Goal: Task Accomplishment & Management: Use online tool/utility

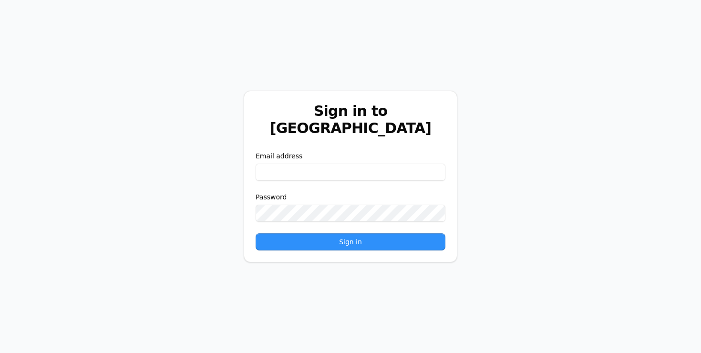
click at [311, 164] on input "email" at bounding box center [351, 172] width 190 height 17
click at [307, 164] on input "email" at bounding box center [351, 172] width 190 height 17
type input "**********"
click at [358, 233] on button "Sign in" at bounding box center [351, 241] width 190 height 17
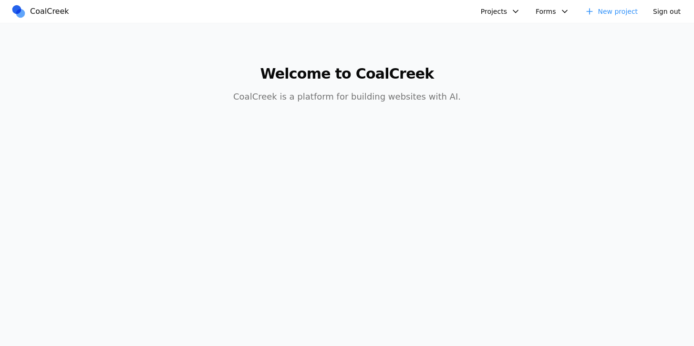
click at [613, 6] on link "New project" at bounding box center [611, 11] width 65 height 15
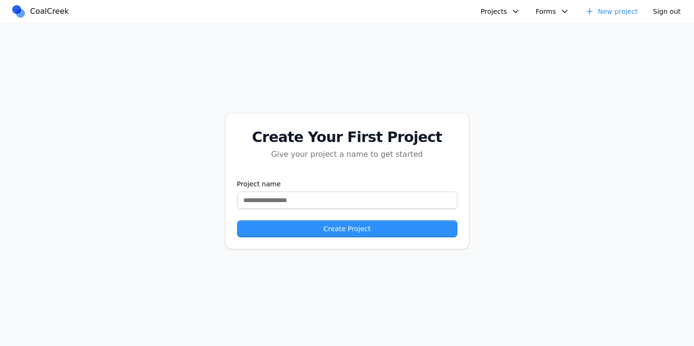
click at [616, 9] on link "New project" at bounding box center [611, 11] width 65 height 15
click at [336, 199] on input "text" at bounding box center [347, 200] width 220 height 17
click at [498, 11] on button "Projects" at bounding box center [500, 11] width 51 height 15
click at [525, 30] on link "AIC - Coal Creek Version" at bounding box center [526, 33] width 89 height 16
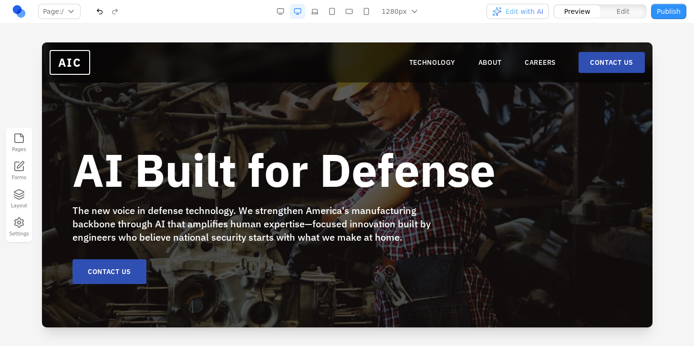
click at [580, 155] on div "AI Built for Defense The new voice in defense technology. We strengthen America…" at bounding box center [346, 215] width 549 height 137
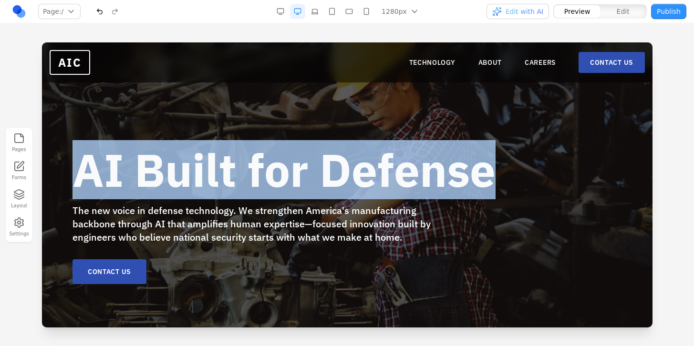
click at [548, 147] on div "AI Built for Defense The new voice in defense technology. We strengthen America…" at bounding box center [346, 215] width 549 height 137
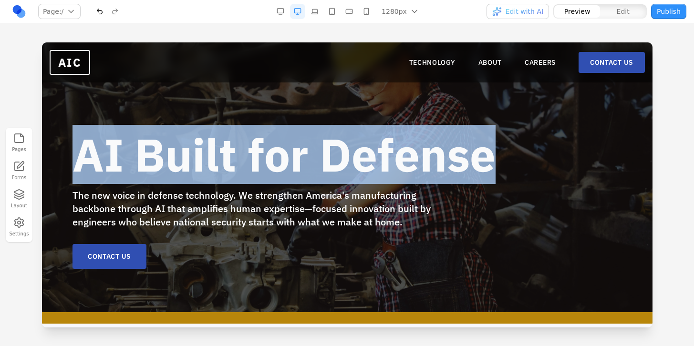
scroll to position [19, 0]
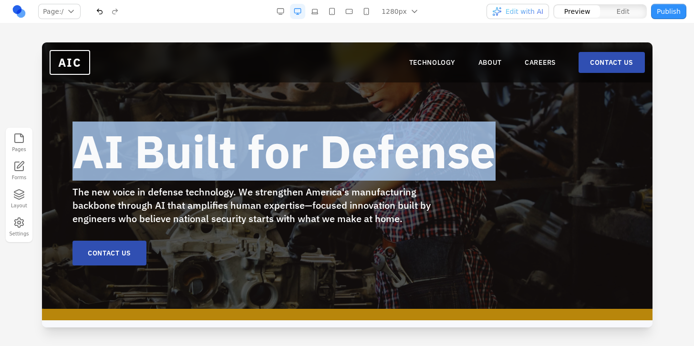
click at [478, 115] on div "AI Built for Defense The new voice in defense technology. We strengthen America…" at bounding box center [346, 166] width 610 height 285
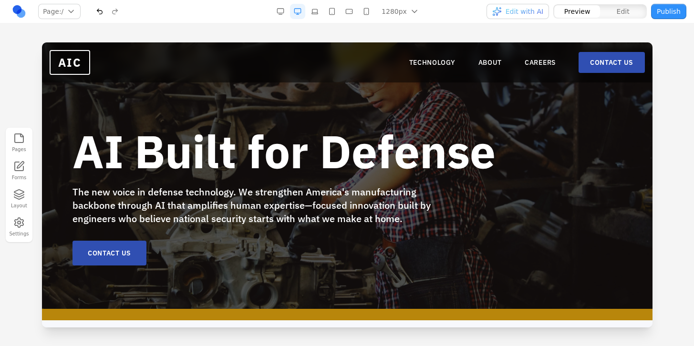
click at [466, 149] on b "AI Built for Defense" at bounding box center [283, 151] width 423 height 59
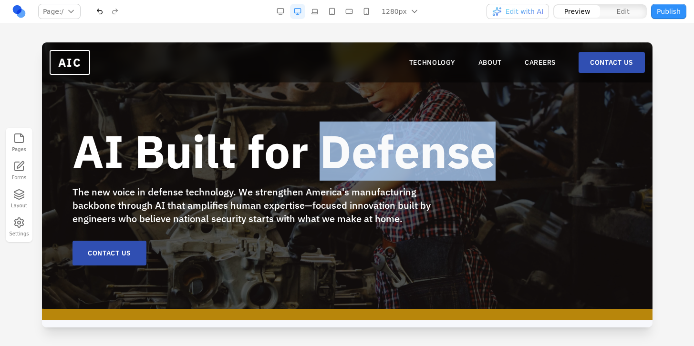
click at [466, 149] on b "AI Built for Defense" at bounding box center [283, 151] width 423 height 59
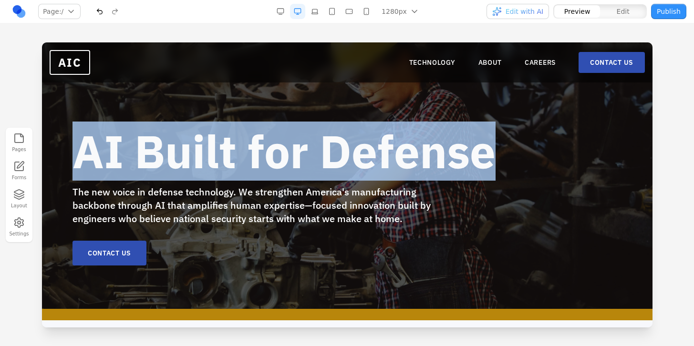
click at [466, 149] on b "AI Built for Defense" at bounding box center [283, 151] width 423 height 59
click at [470, 152] on b "AI Built for Defense" at bounding box center [283, 151] width 423 height 59
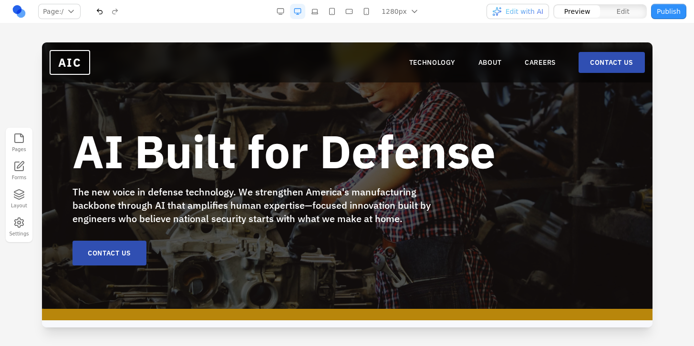
click at [470, 152] on b "AI Built for Defense" at bounding box center [283, 151] width 423 height 59
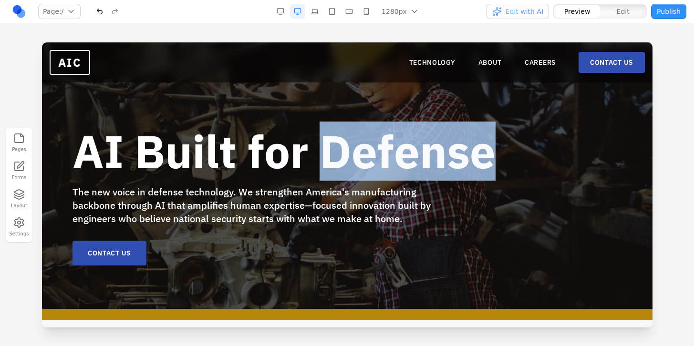
click at [470, 152] on b "AI Built for Defense" at bounding box center [283, 151] width 423 height 59
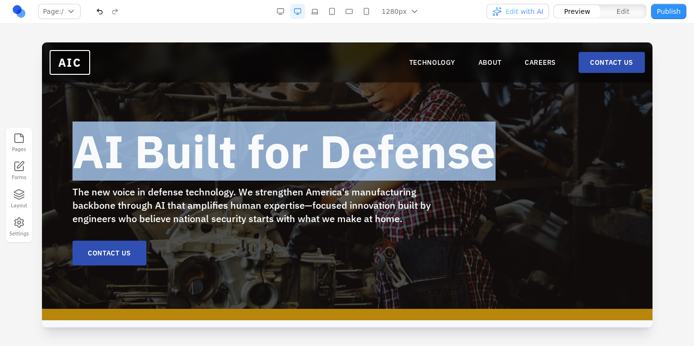
click at [470, 152] on b "AI Built for Defense" at bounding box center [283, 151] width 423 height 59
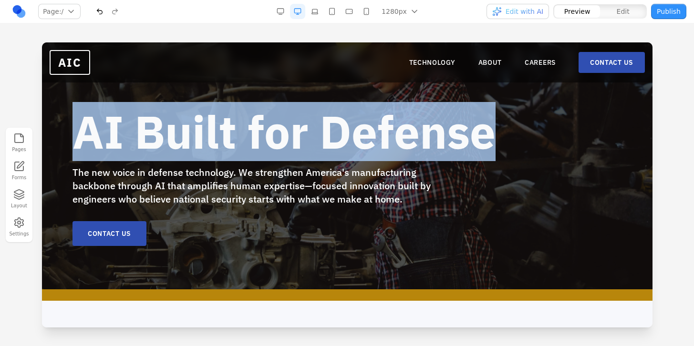
scroll to position [40, 0]
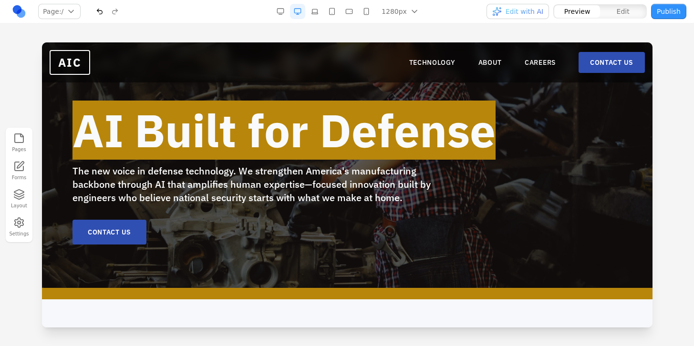
click at [22, 193] on icon "button" at bounding box center [18, 194] width 11 height 11
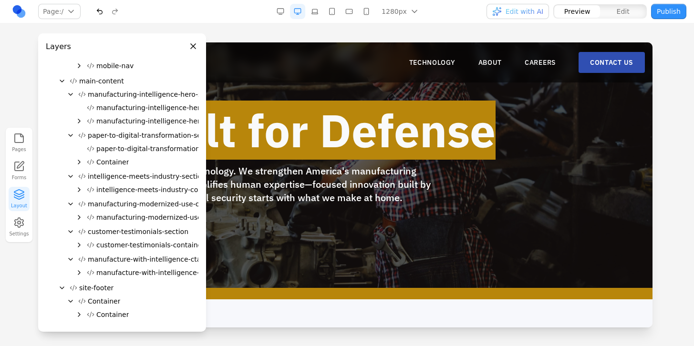
scroll to position [0, 0]
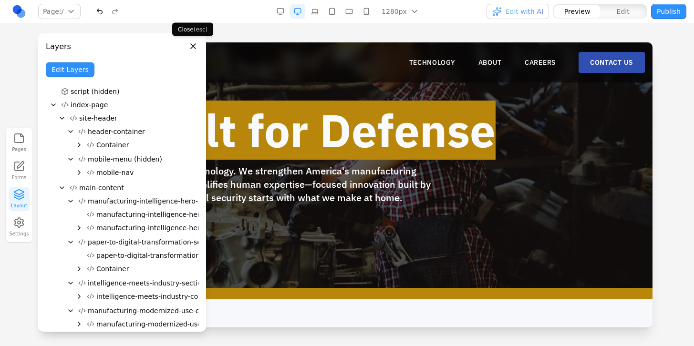
click at [195, 45] on button "Close panel" at bounding box center [193, 46] width 10 height 10
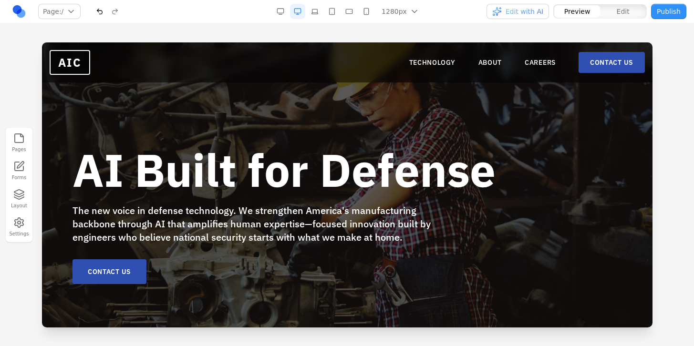
click at [400, 99] on div "AI Built for Defense The new voice in defense technology. We strengthen America…" at bounding box center [346, 184] width 610 height 285
click at [629, 23] on nav "Page: / / /technology /about /careers /contact Manage pages 1280px 1536px 1280p…" at bounding box center [347, 11] width 694 height 23
click at [629, 10] on span "Edit" at bounding box center [623, 12] width 13 height 10
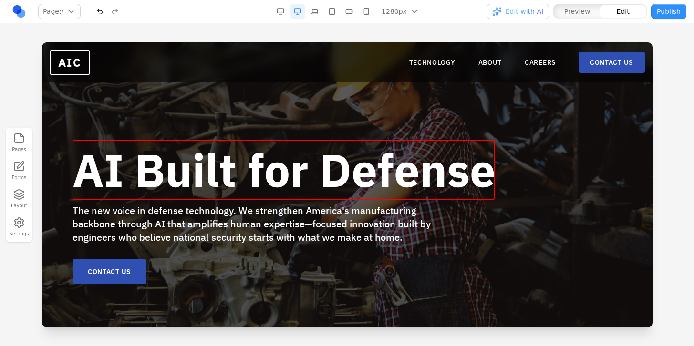
click at [295, 173] on b "AI Built for Defense" at bounding box center [283, 169] width 423 height 59
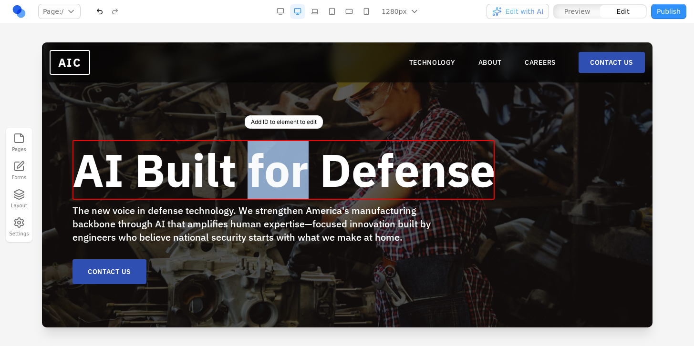
click at [295, 173] on b "AI Built for Defense" at bounding box center [283, 169] width 423 height 59
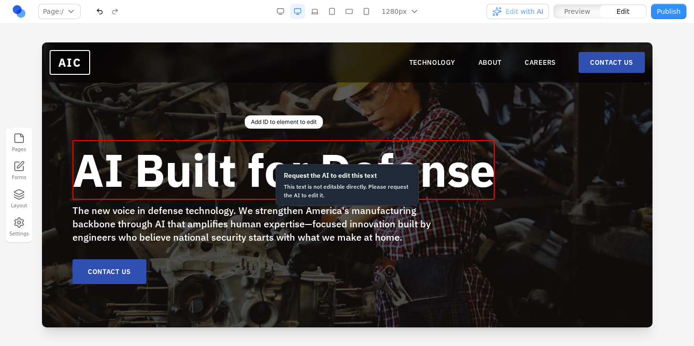
click at [414, 154] on b "AI Built for Defense" at bounding box center [283, 169] width 423 height 59
click at [484, 166] on b "AI Built for Defense" at bounding box center [283, 169] width 423 height 59
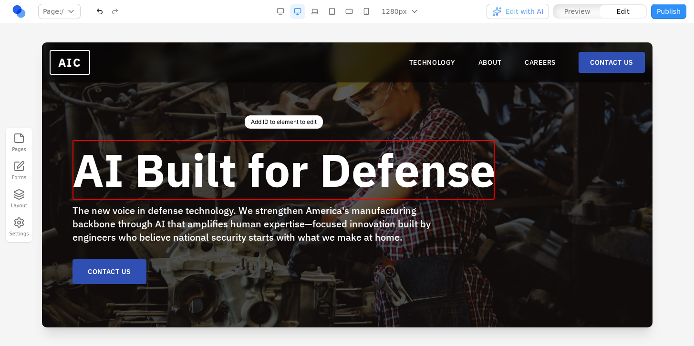
click at [479, 175] on b "AI Built for Defense" at bounding box center [283, 169] width 423 height 59
click at [473, 175] on b "AI Built for Defense" at bounding box center [283, 169] width 423 height 59
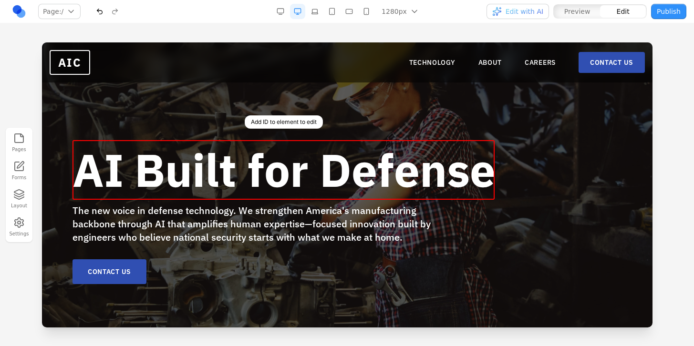
click at [473, 175] on b "AI Built for Defense" at bounding box center [283, 169] width 423 height 59
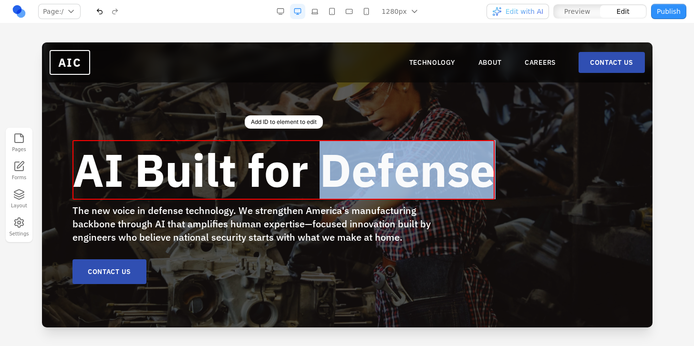
click at [473, 175] on b "AI Built for Defense" at bounding box center [283, 169] width 423 height 59
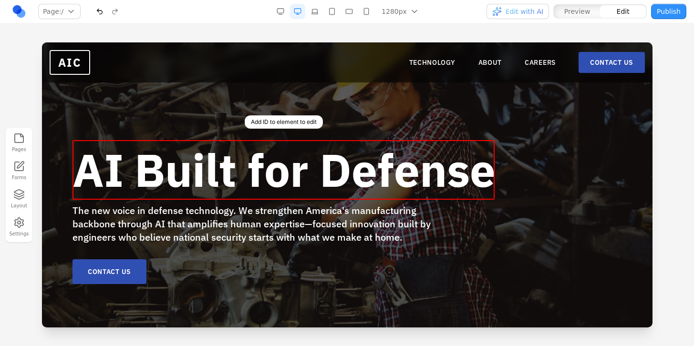
click at [435, 179] on b "AI Built for Defense" at bounding box center [283, 169] width 423 height 59
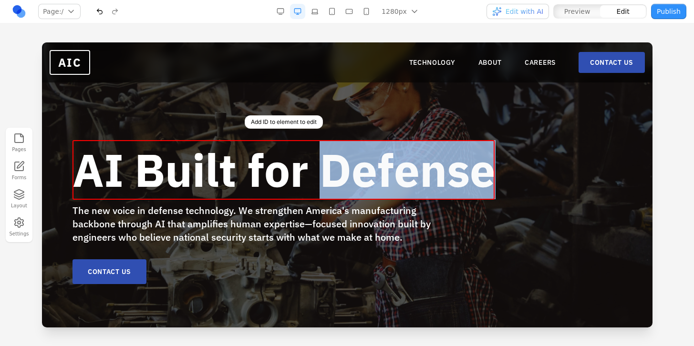
click at [435, 179] on b "AI Built for Defense" at bounding box center [283, 169] width 423 height 59
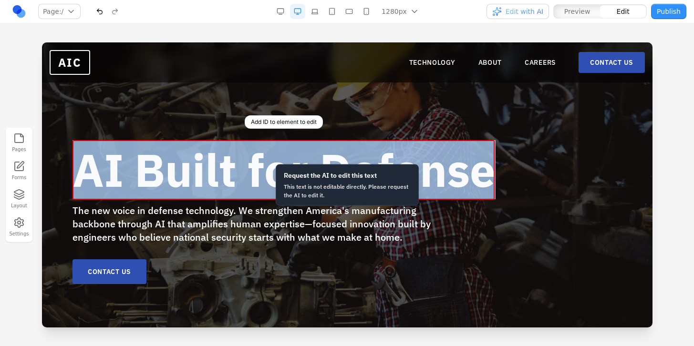
click at [435, 179] on b "AI Built for Defense" at bounding box center [283, 169] width 423 height 59
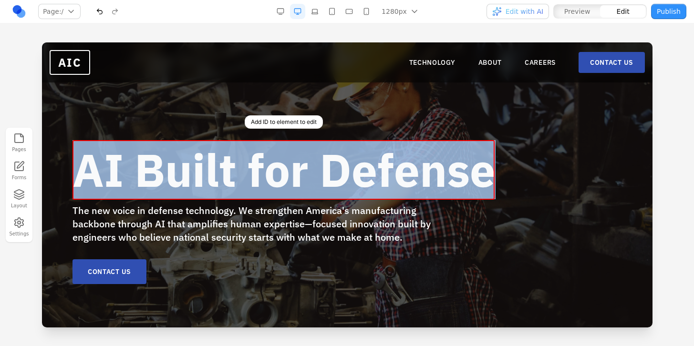
click at [435, 179] on b "AI Built for Defense" at bounding box center [283, 169] width 423 height 59
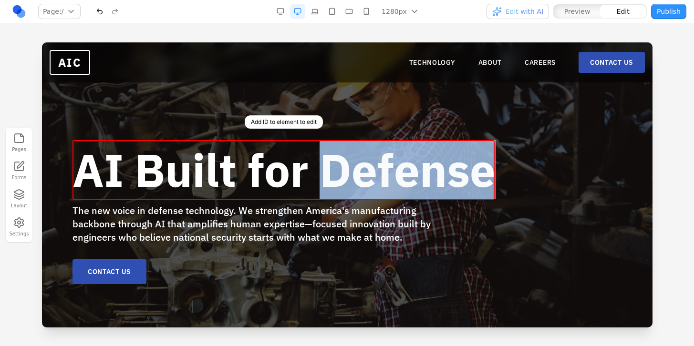
click at [435, 179] on b "AI Built for Defense" at bounding box center [283, 169] width 423 height 59
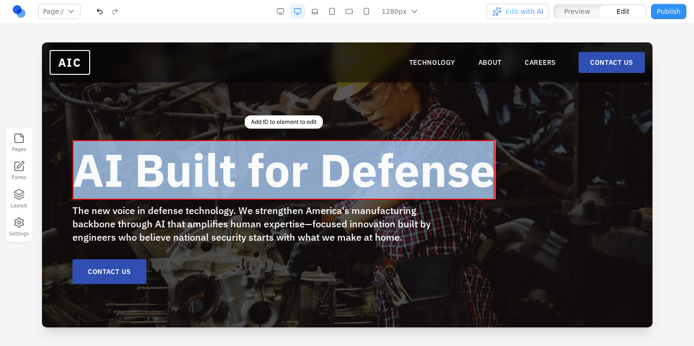
click at [435, 179] on b "AI Built for Defense" at bounding box center [283, 169] width 423 height 59
click at [376, 166] on b "AI Built for Defense" at bounding box center [283, 169] width 423 height 59
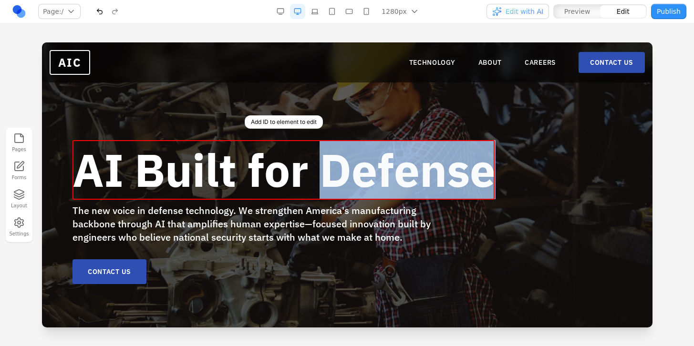
click at [376, 166] on b "AI Built for Defense" at bounding box center [283, 169] width 423 height 59
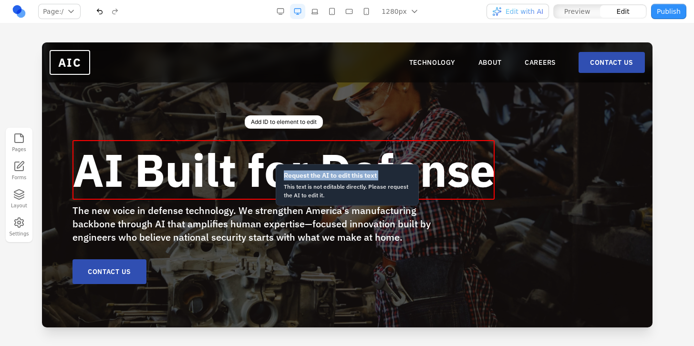
click at [376, 166] on div "Request the AI to edit this text This text is not editable directly. Please req…" at bounding box center [346, 185] width 143 height 41
click at [432, 161] on b "AI Built for Defense" at bounding box center [283, 169] width 423 height 59
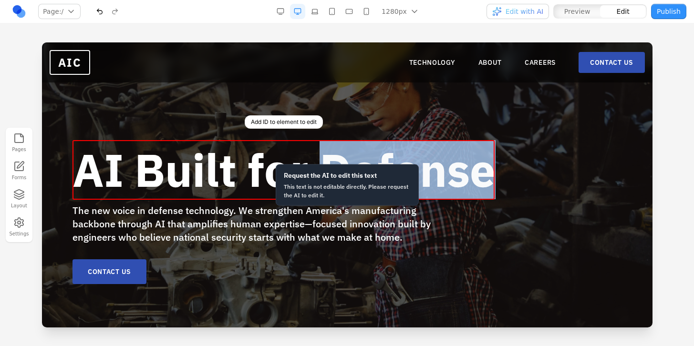
click at [432, 161] on b "AI Built for Defense" at bounding box center [283, 169] width 423 height 59
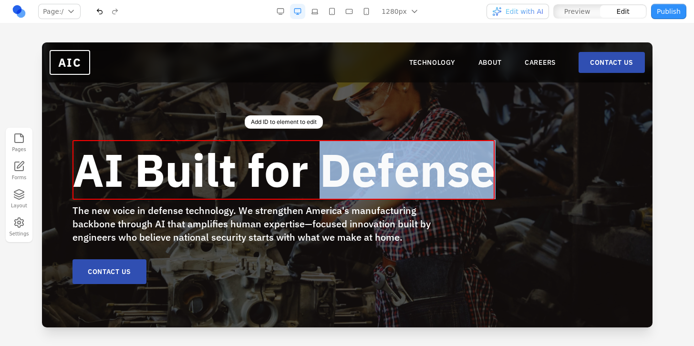
click at [426, 185] on b "AI Built for Defense" at bounding box center [283, 169] width 423 height 59
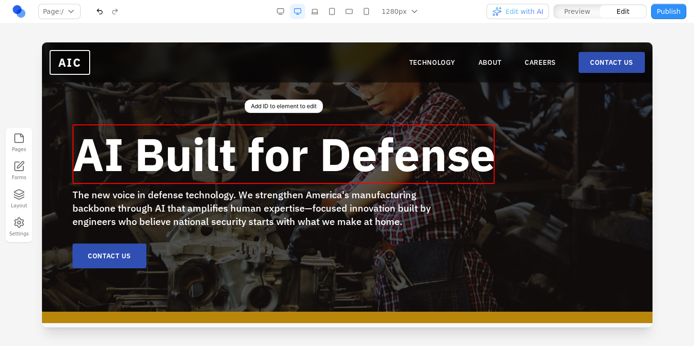
scroll to position [18, 0]
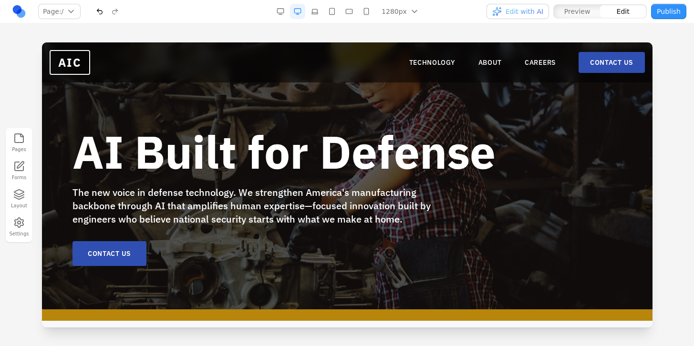
click at [515, 228] on div "AI Built for Defense The new voice in defense technology. We strengthen America…" at bounding box center [346, 197] width 549 height 137
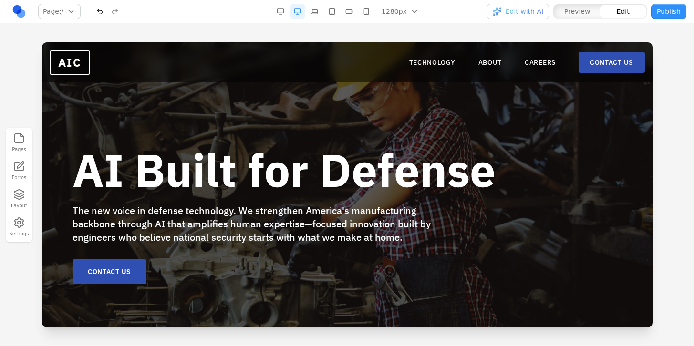
click at [570, 162] on div "AI Built for Defense The new voice in defense technology. We strengthen America…" at bounding box center [346, 215] width 549 height 137
click at [580, 112] on div "AI Built for Defense The new voice in defense technology. We strengthen America…" at bounding box center [346, 184] width 610 height 285
drag, startPoint x: 580, startPoint y: 112, endPoint x: 561, endPoint y: 105, distance: 20.2
click at [561, 105] on div "AI Built for Defense The new voice in defense technology. We strengthen America…" at bounding box center [346, 184] width 610 height 285
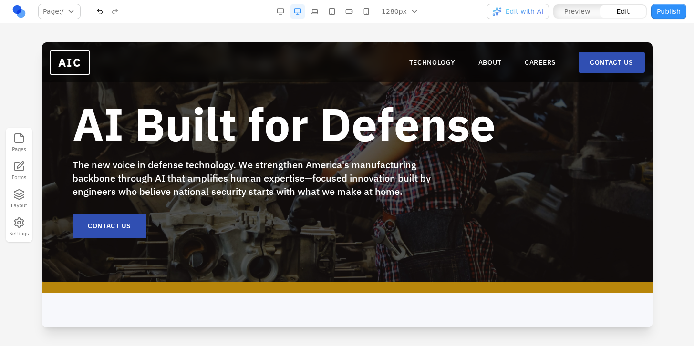
scroll to position [47, 0]
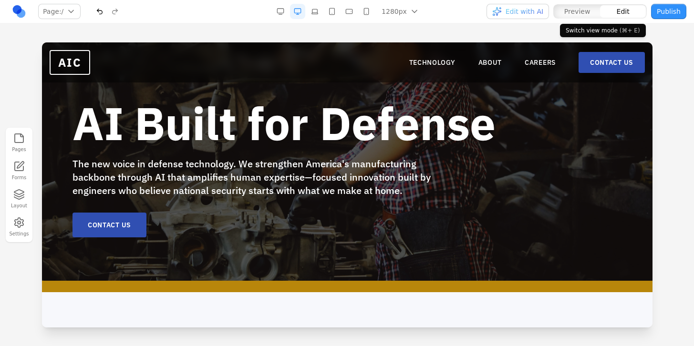
click at [624, 10] on span "Edit" at bounding box center [623, 12] width 13 height 10
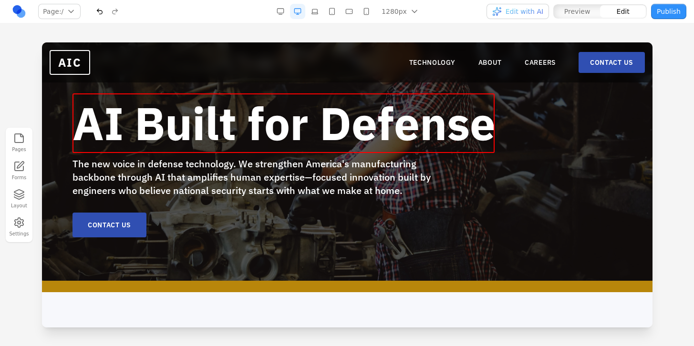
click at [439, 127] on b "AI Built for Defense" at bounding box center [283, 122] width 423 height 59
click at [269, 121] on b "AI Built for Defense" at bounding box center [283, 122] width 423 height 59
click at [287, 75] on span "Add ID to element to edit" at bounding box center [283, 75] width 70 height 10
click at [289, 113] on b "AI Built for Defense" at bounding box center [283, 122] width 423 height 59
click at [300, 80] on span "Add ID to element to edit" at bounding box center [283, 75] width 70 height 10
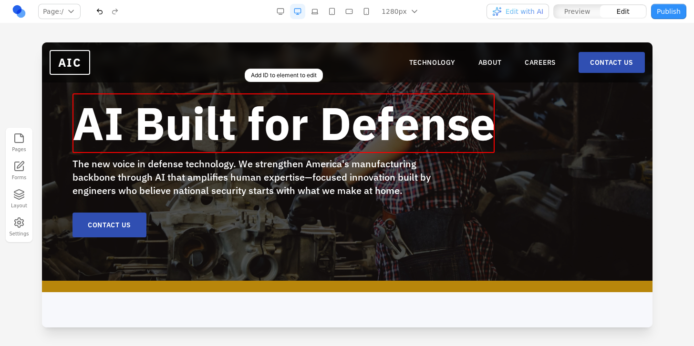
click at [281, 73] on span "Add ID to element to edit" at bounding box center [283, 75] width 70 height 10
click at [283, 74] on span "Add ID to element to edit" at bounding box center [283, 75] width 70 height 10
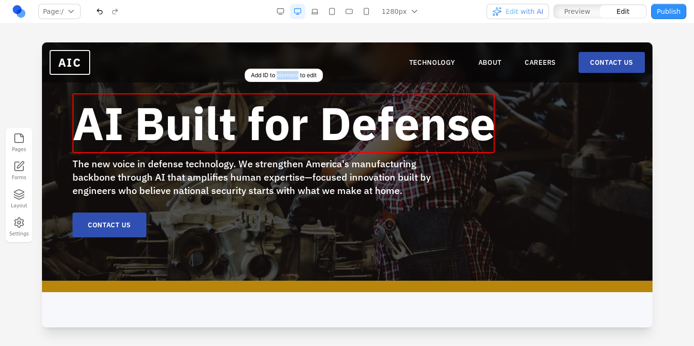
click at [283, 74] on span "Add ID to element to edit" at bounding box center [283, 75] width 70 height 10
click at [206, 142] on b "AI Built for Defense" at bounding box center [283, 122] width 423 height 59
click at [213, 133] on b "AI Built for Defense" at bounding box center [283, 122] width 423 height 59
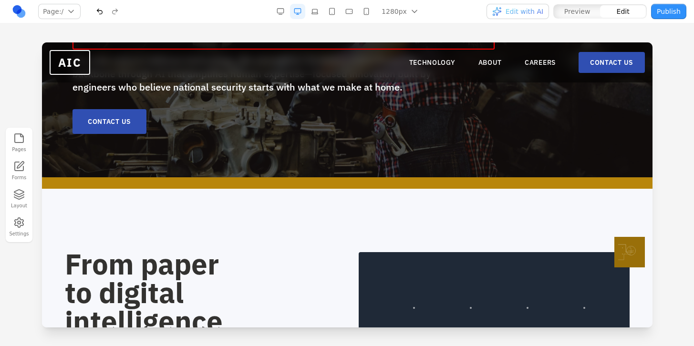
scroll to position [0, 0]
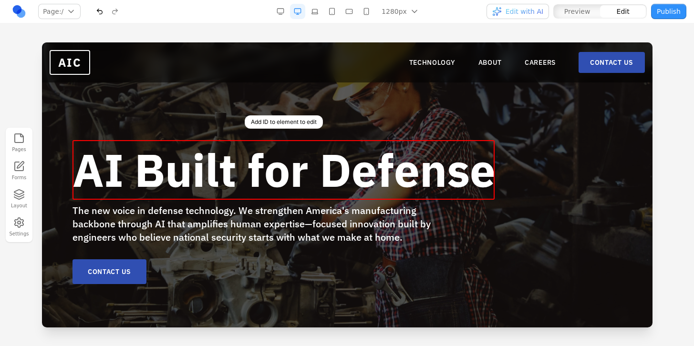
click at [125, 171] on b "AI Built for Defense" at bounding box center [283, 169] width 423 height 59
click at [532, 10] on span "Edit with AI" at bounding box center [524, 12] width 38 height 10
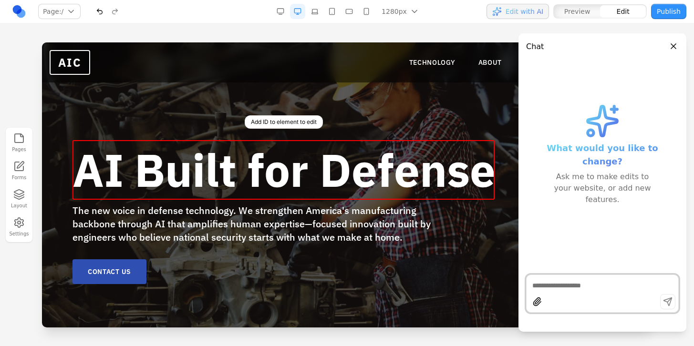
click at [608, 286] on textarea at bounding box center [602, 286] width 140 height 10
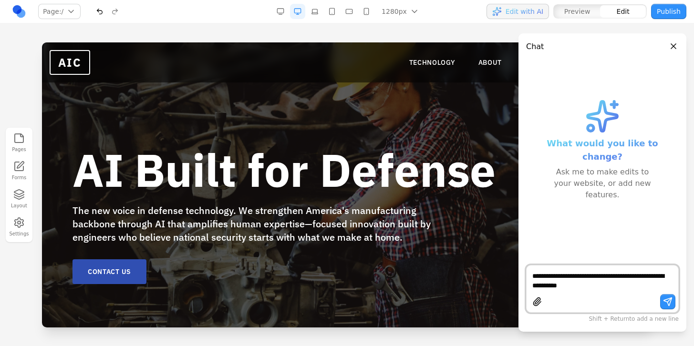
type textarea "**********"
click at [670, 301] on button "button" at bounding box center [667, 301] width 15 height 15
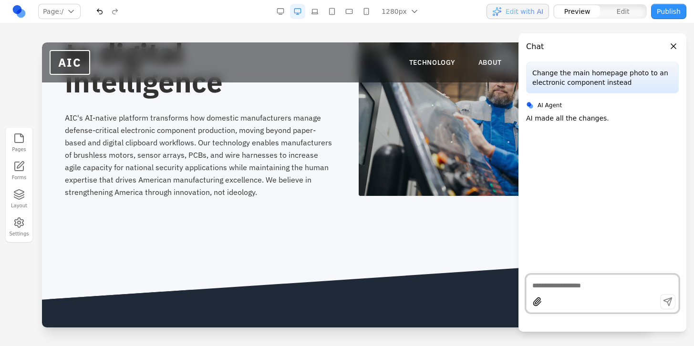
scroll to position [395, 0]
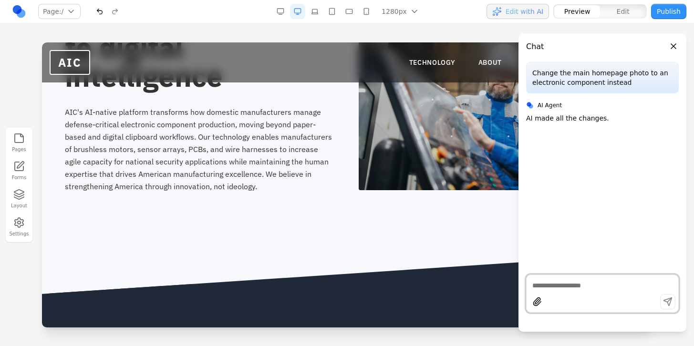
click at [673, 42] on button "Close panel" at bounding box center [673, 46] width 10 height 10
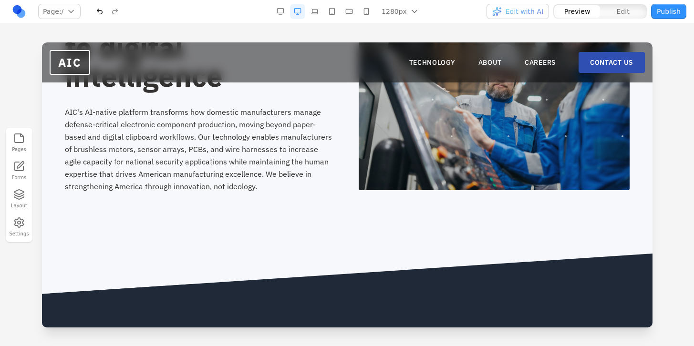
scroll to position [0, 0]
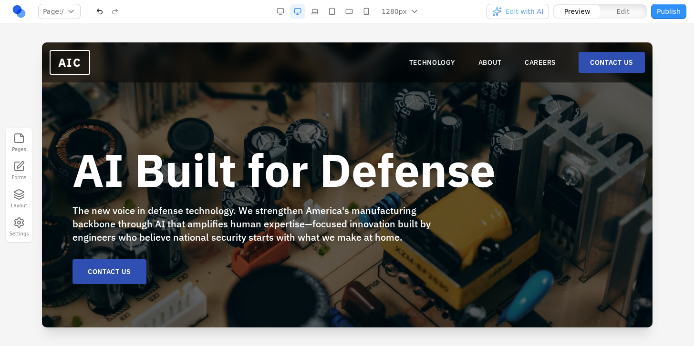
click at [20, 198] on icon "button" at bounding box center [19, 198] width 10 height 2
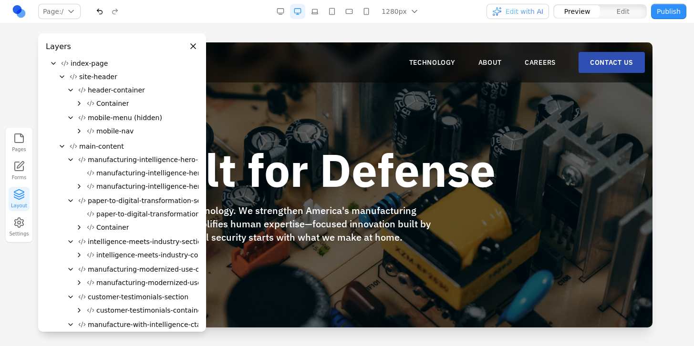
scroll to position [42, 0]
click at [70, 158] on icon "Collapse" at bounding box center [71, 159] width 8 height 8
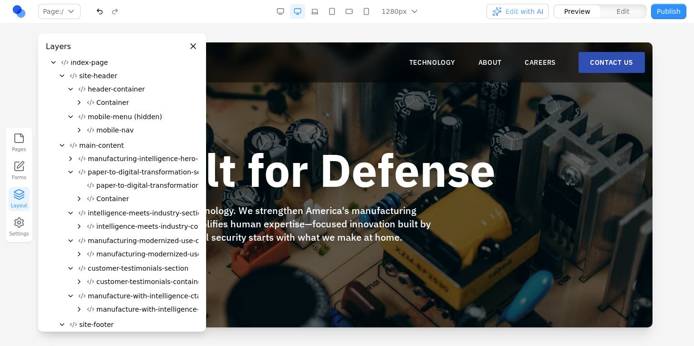
click at [70, 158] on icon "Expand" at bounding box center [71, 159] width 8 height 8
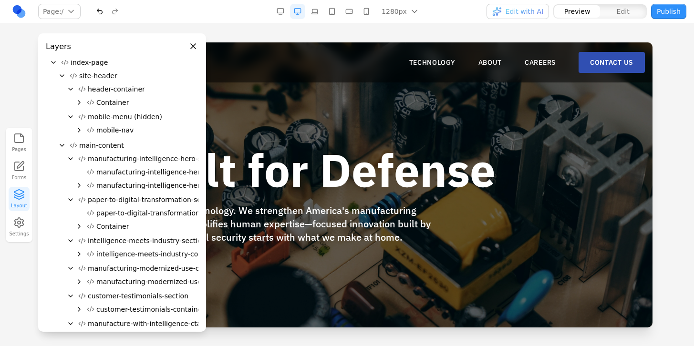
scroll to position [53, 0]
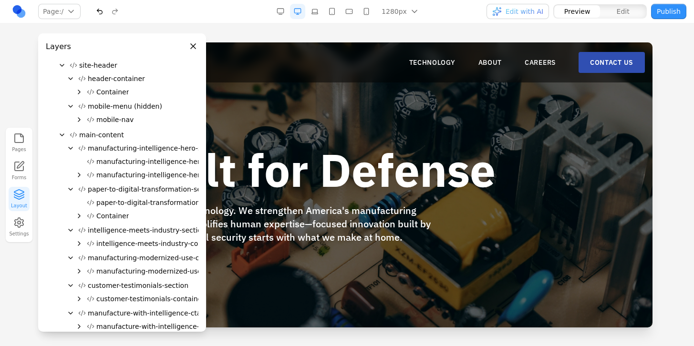
click at [123, 142] on div at bounding box center [122, 142] width 153 height 1
click at [123, 143] on button "manufacturing-intelligence-hero-section" at bounding box center [150, 148] width 152 height 13
click at [132, 148] on span "manufacturing-intelligence-hero-section" at bounding box center [155, 149] width 134 height 10
click at [78, 174] on icon "Expand" at bounding box center [79, 175] width 8 height 8
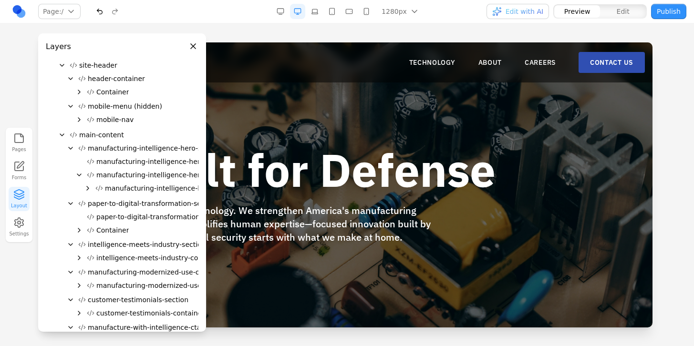
click at [87, 187] on icon "Expand" at bounding box center [88, 188] width 2 height 4
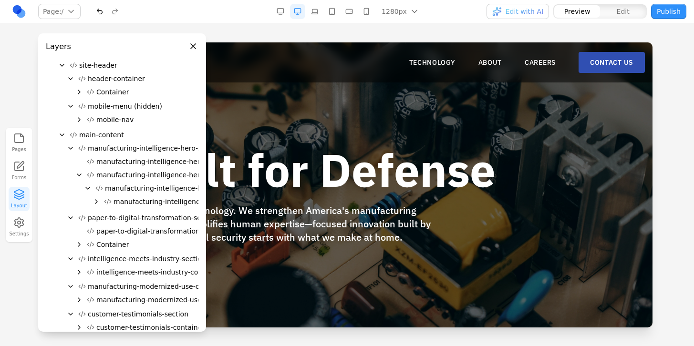
click at [114, 244] on span "Container" at bounding box center [112, 245] width 32 height 10
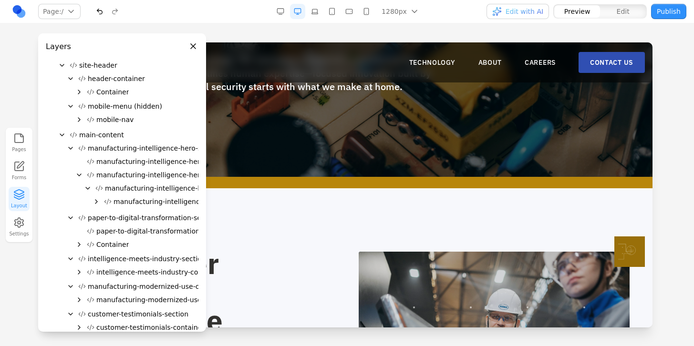
click at [114, 244] on span "Container" at bounding box center [112, 245] width 32 height 10
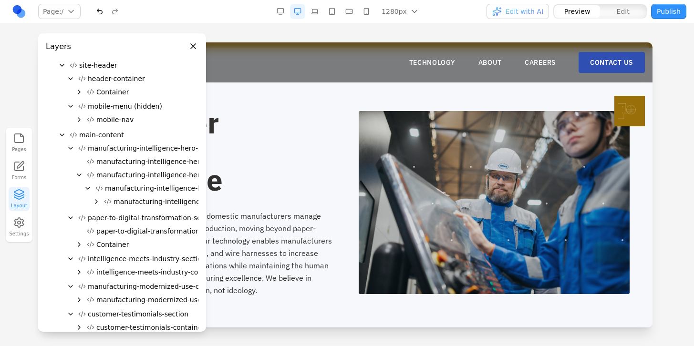
scroll to position [297, 0]
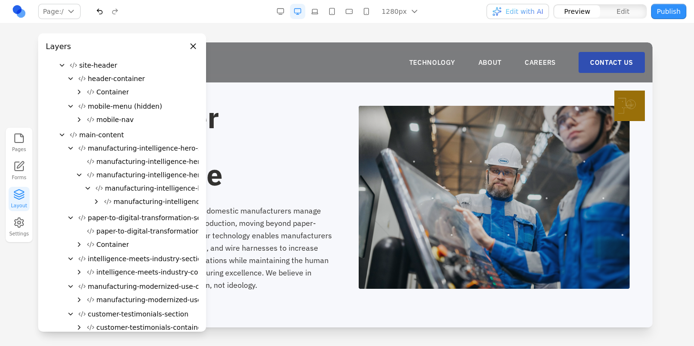
click at [99, 202] on icon "Expand" at bounding box center [97, 202] width 8 height 8
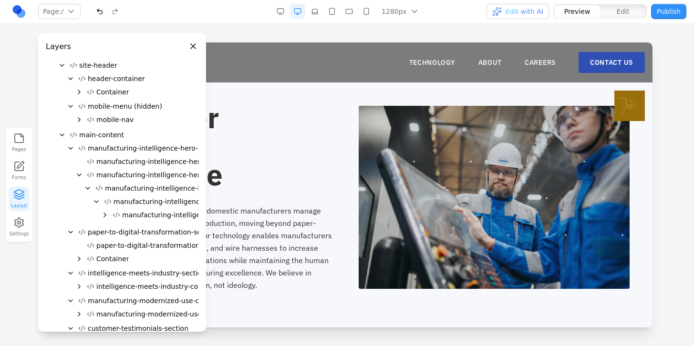
click at [104, 213] on icon "Expand" at bounding box center [105, 215] width 2 height 4
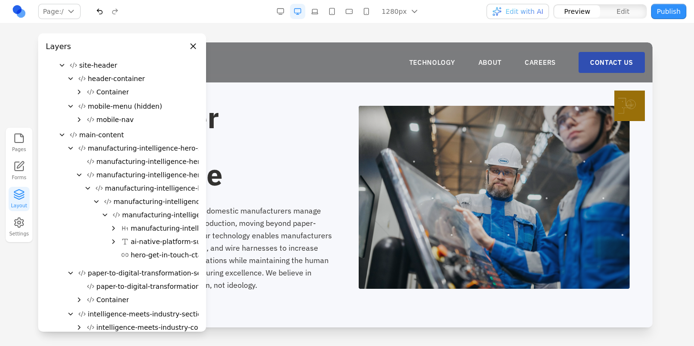
click at [113, 228] on icon "Expand" at bounding box center [114, 229] width 8 height 8
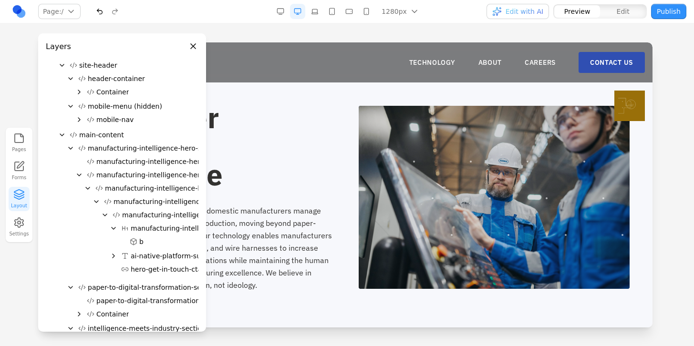
click at [136, 238] on icon at bounding box center [134, 242] width 8 height 8
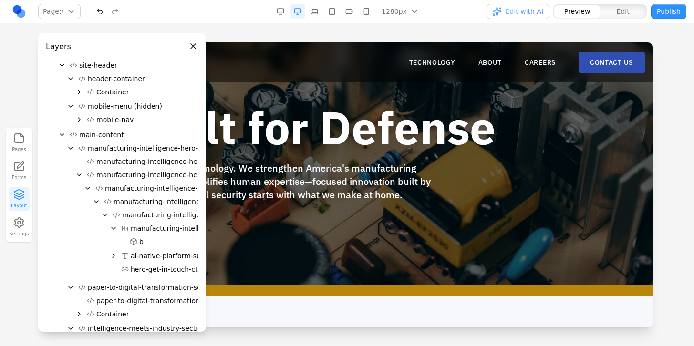
scroll to position [0, 0]
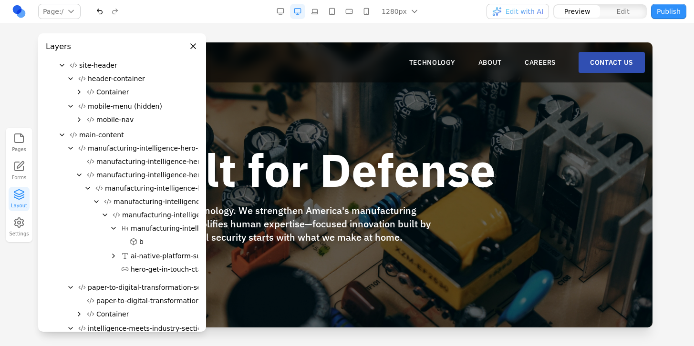
click at [131, 241] on icon at bounding box center [134, 242] width 8 height 8
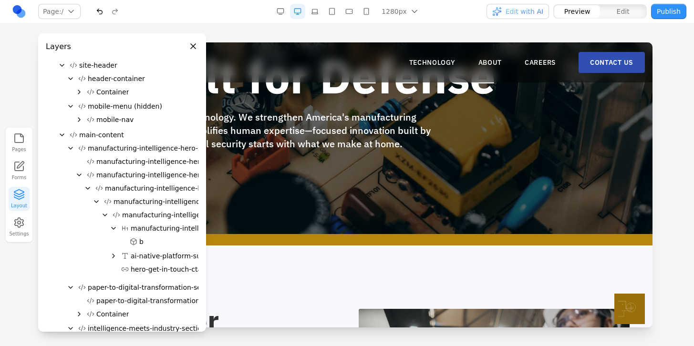
scroll to position [97, 0]
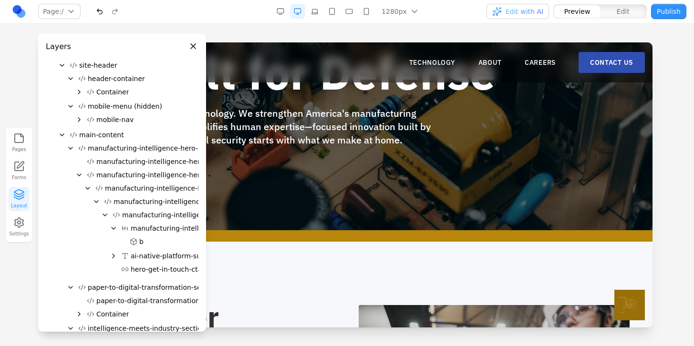
click at [144, 241] on button "b" at bounding box center [162, 241] width 72 height 13
click at [144, 257] on span "ai-native-platform-subtitle" at bounding box center [174, 256] width 87 height 10
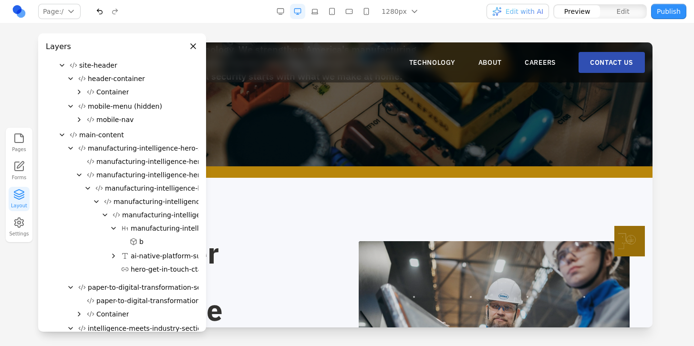
scroll to position [162, 0]
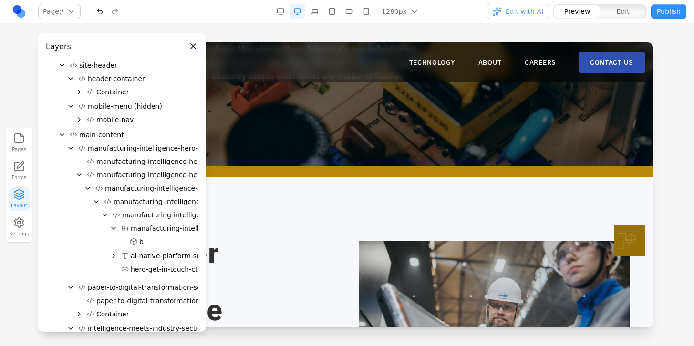
click at [115, 257] on icon "Expand" at bounding box center [114, 256] width 8 height 8
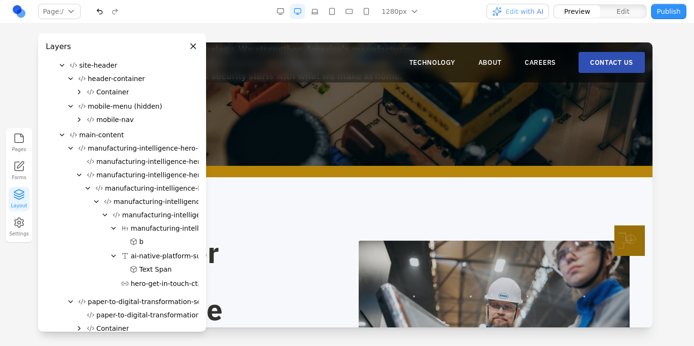
click at [165, 268] on span "Text Span" at bounding box center [155, 270] width 32 height 10
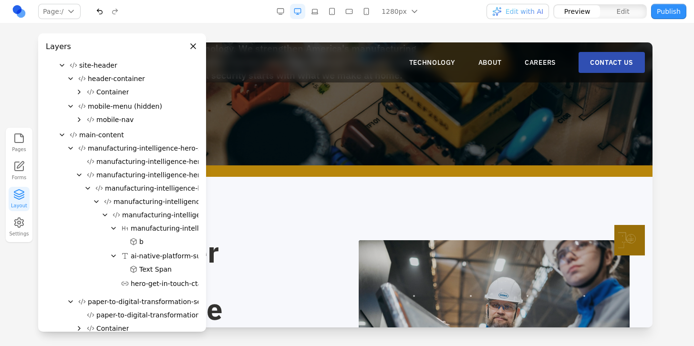
click at [165, 268] on span "Text Span" at bounding box center [155, 270] width 32 height 10
click at [131, 226] on span "manufacturing-intelligence-title" at bounding box center [184, 229] width 106 height 10
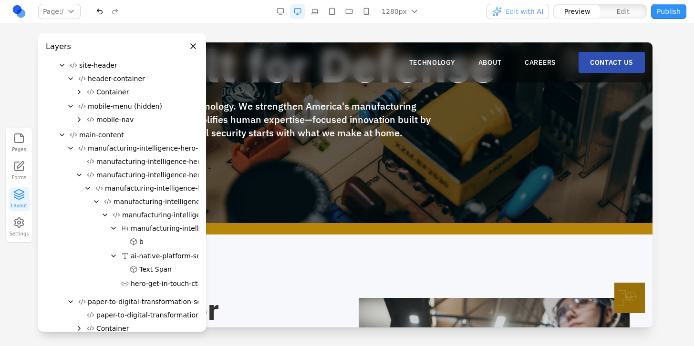
scroll to position [104, 0]
click at [141, 227] on span "manufacturing-intelligence-title" at bounding box center [184, 229] width 106 height 10
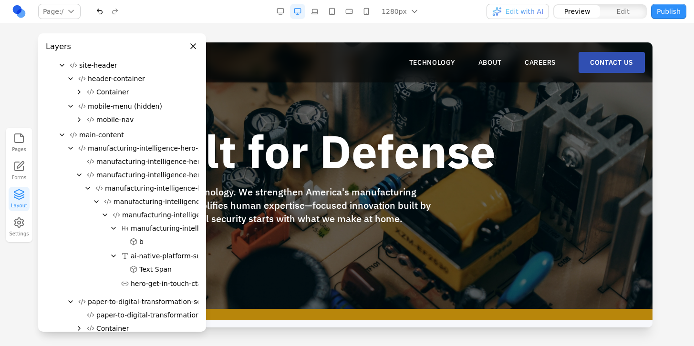
scroll to position [0, 0]
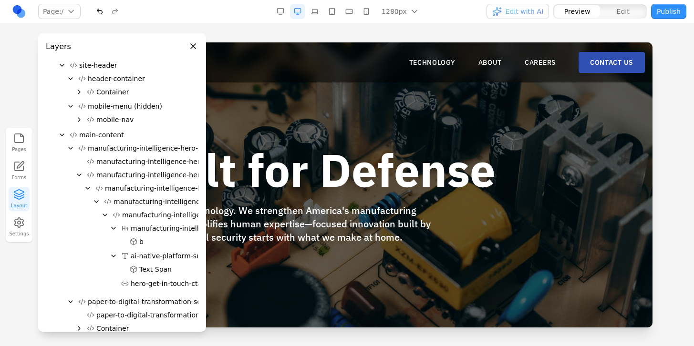
click at [171, 228] on span "manufacturing-intelligence-title" at bounding box center [184, 229] width 106 height 10
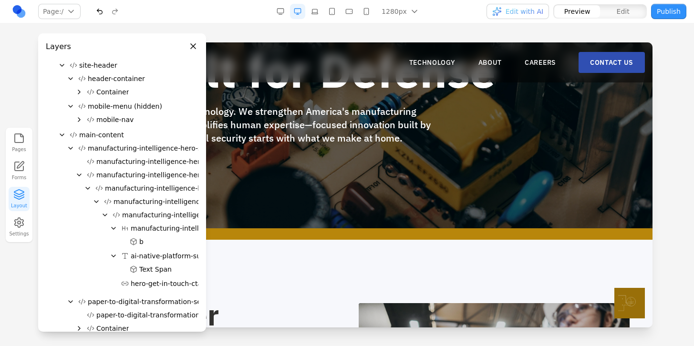
scroll to position [104, 0]
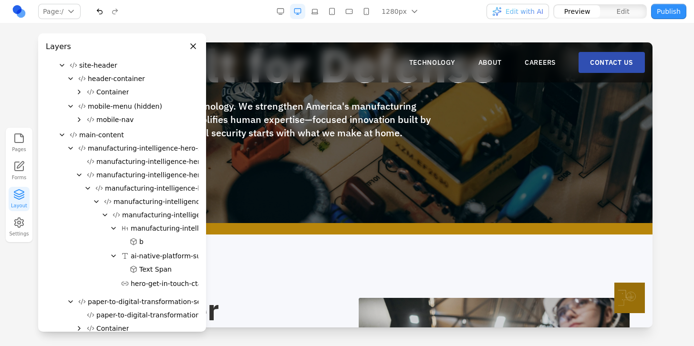
click at [171, 228] on span "manufacturing-intelligence-title" at bounding box center [184, 229] width 106 height 10
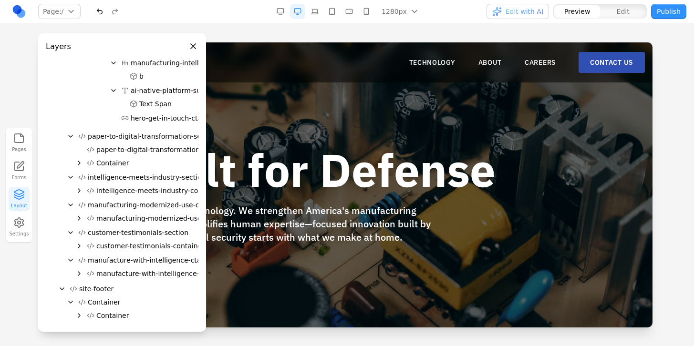
scroll to position [219, 0]
click at [345, 201] on div "AI Built for Defense The new voice in defense technology. We strengthen America…" at bounding box center [285, 215] width 427 height 137
click at [195, 43] on button "Close panel" at bounding box center [193, 46] width 10 height 10
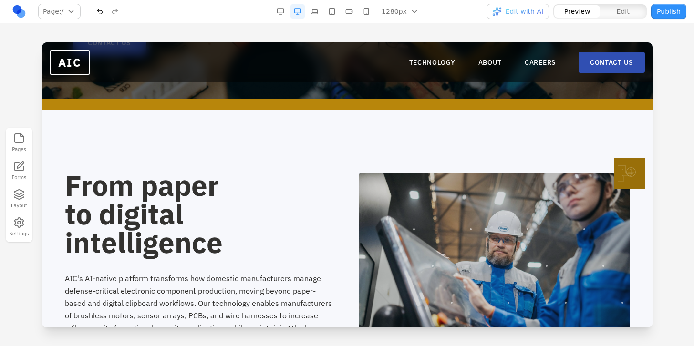
scroll to position [253, 0]
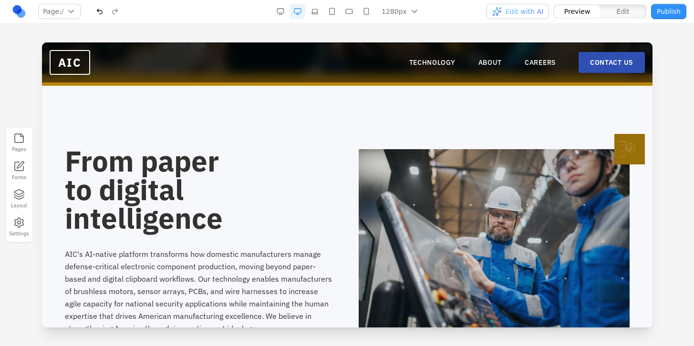
click at [526, 8] on span "Edit with AI" at bounding box center [524, 12] width 38 height 10
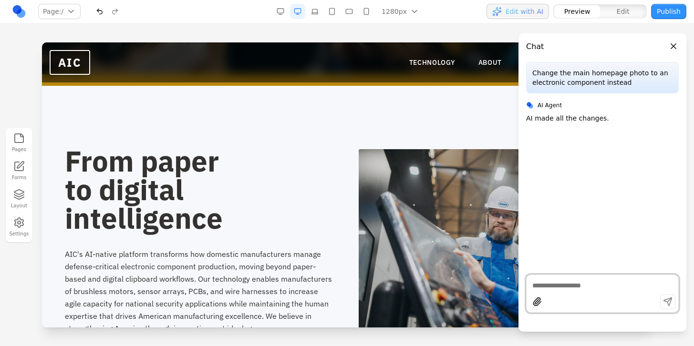
click at [621, 10] on span "Edit" at bounding box center [623, 12] width 13 height 10
click at [674, 47] on button "Close panel" at bounding box center [673, 46] width 10 height 10
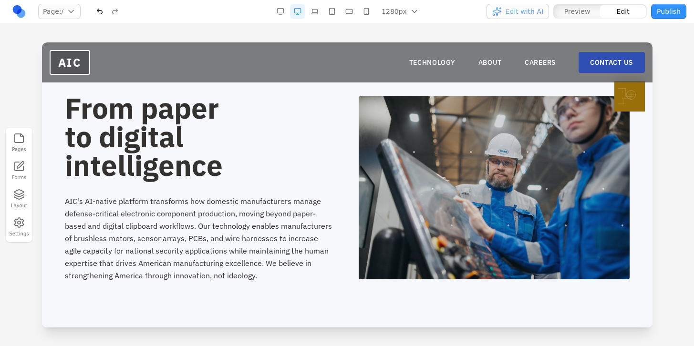
scroll to position [329, 0]
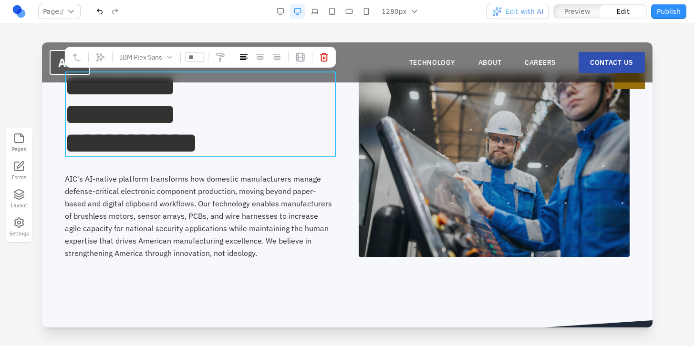
click at [217, 126] on h2 "**********" at bounding box center [199, 115] width 271 height 86
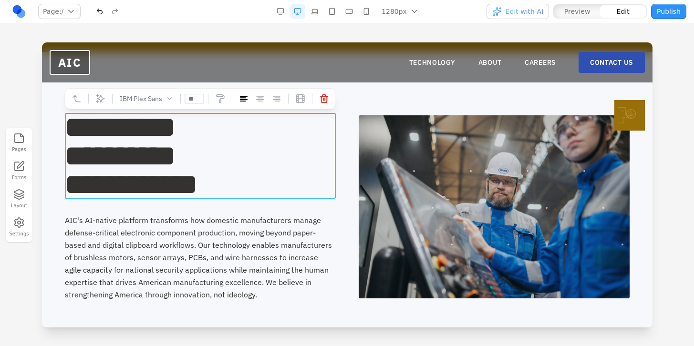
click at [238, 180] on h2 "**********" at bounding box center [199, 156] width 271 height 86
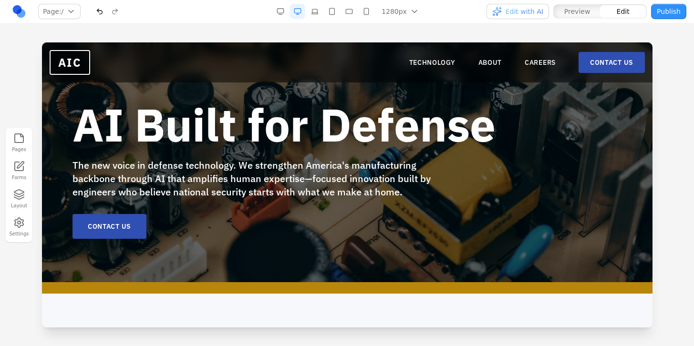
scroll to position [44, 0]
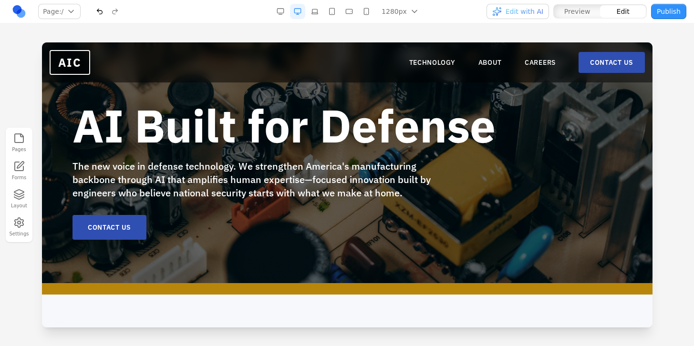
click at [300, 136] on b "AI Built for Defense" at bounding box center [283, 125] width 423 height 59
click at [352, 124] on b "AI Built for Defense" at bounding box center [283, 125] width 423 height 59
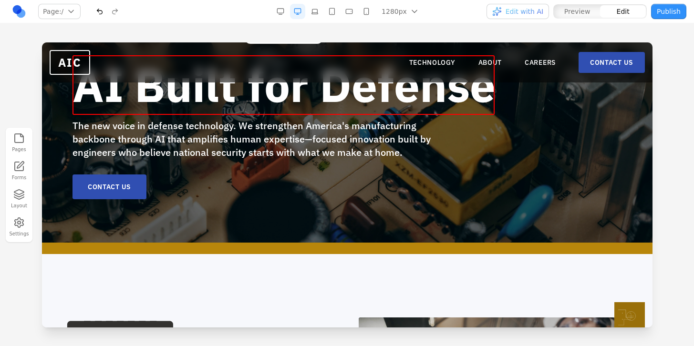
scroll to position [1, 0]
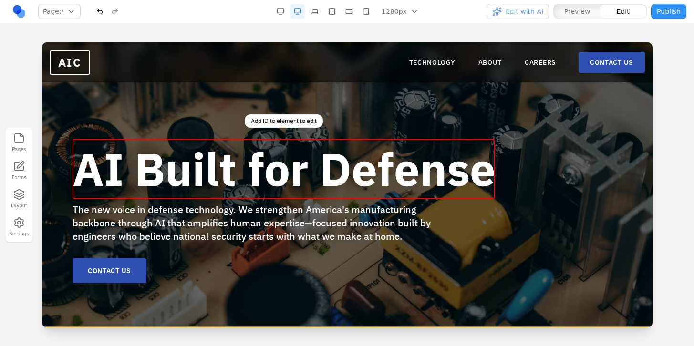
click at [337, 240] on span "The new voice in defense technology. We strengthen America's manufacturing back…" at bounding box center [251, 223] width 358 height 40
click at [361, 173] on b "AI Built for Defense" at bounding box center [283, 168] width 423 height 59
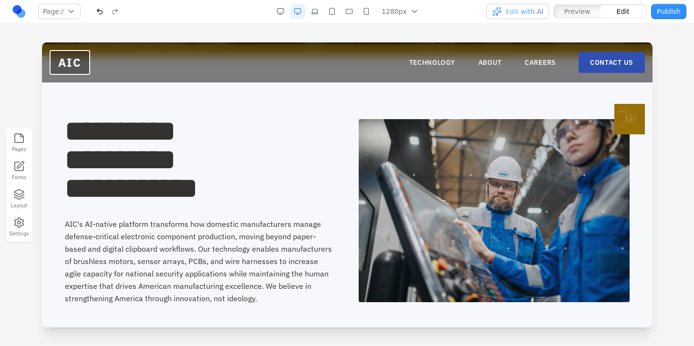
scroll to position [329, 0]
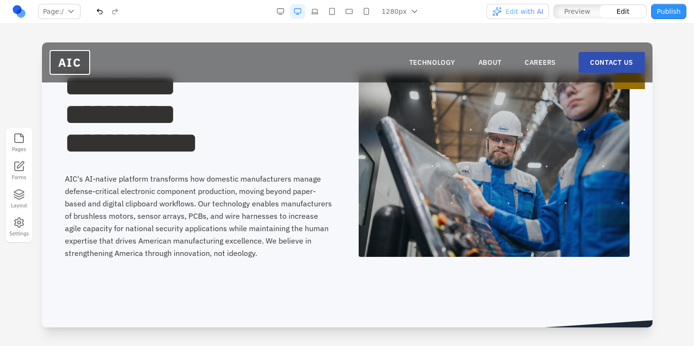
click at [203, 126] on h2 "**********" at bounding box center [199, 115] width 271 height 86
click at [194, 149] on h2 "**********" at bounding box center [199, 115] width 271 height 86
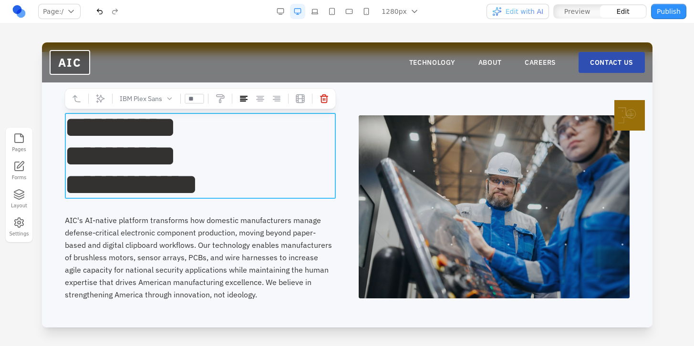
scroll to position [291, 0]
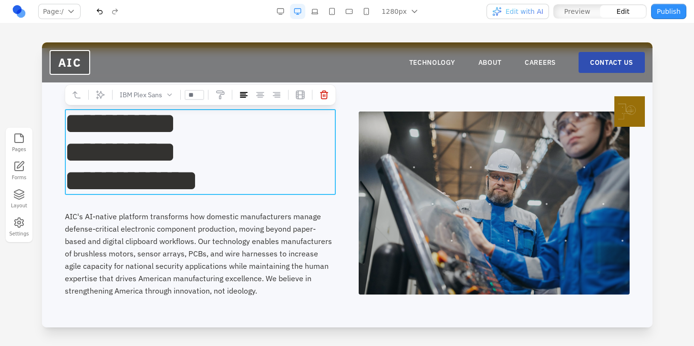
click at [291, 248] on p "AIC's AI-native platform transforms how domestic manufacturers manage defense-c…" at bounding box center [199, 253] width 271 height 87
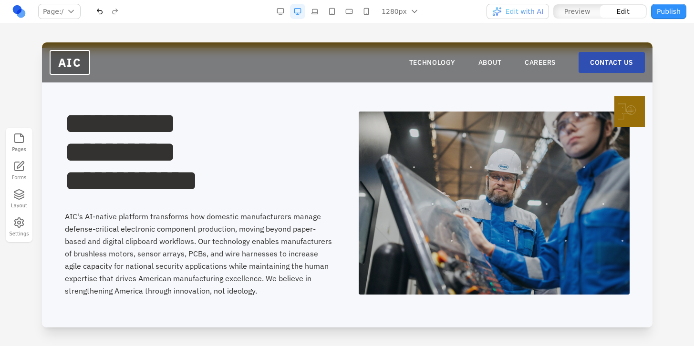
click at [268, 271] on p "AIC's AI-native platform transforms how domestic manufacturers manage defense-c…" at bounding box center [199, 253] width 271 height 87
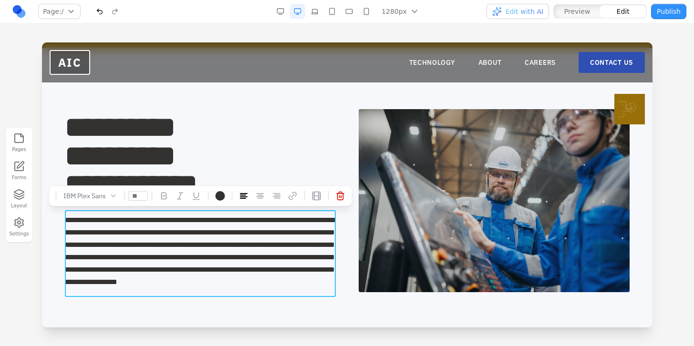
click at [268, 271] on p "**********" at bounding box center [199, 251] width 271 height 74
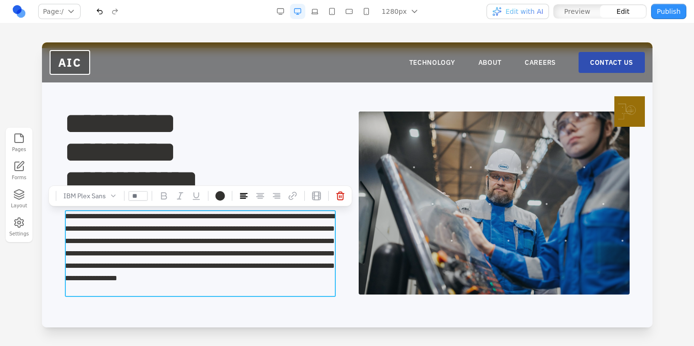
click at [265, 294] on p "**********" at bounding box center [199, 253] width 271 height 87
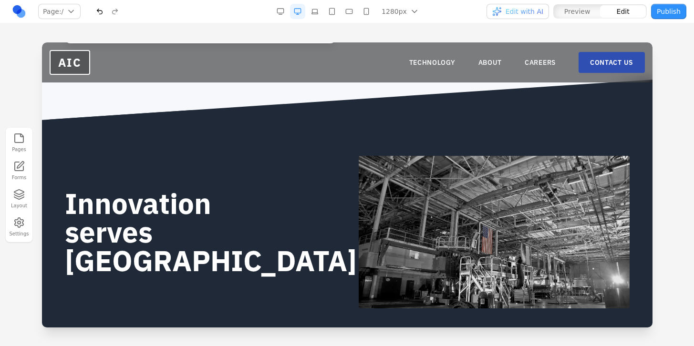
scroll to position [365, 0]
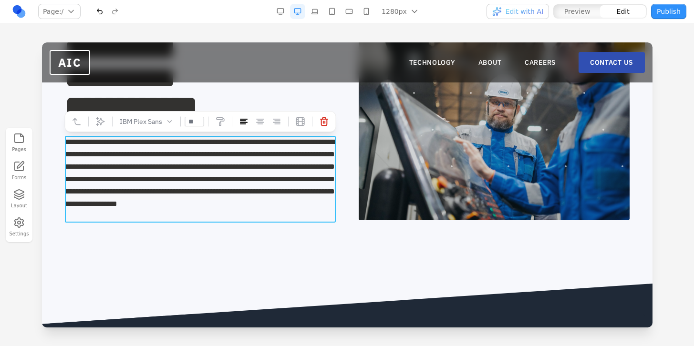
click at [274, 205] on p "**********" at bounding box center [199, 179] width 271 height 87
click at [277, 227] on div "**********" at bounding box center [346, 129] width 610 height 310
click at [277, 209] on p "**********" at bounding box center [199, 179] width 271 height 87
click at [100, 123] on icon at bounding box center [100, 122] width 10 height 10
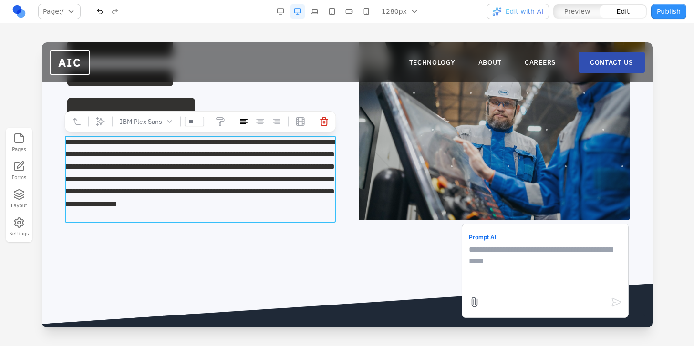
click at [535, 262] on textarea at bounding box center [544, 268] width 153 height 48
type textarea "**********"
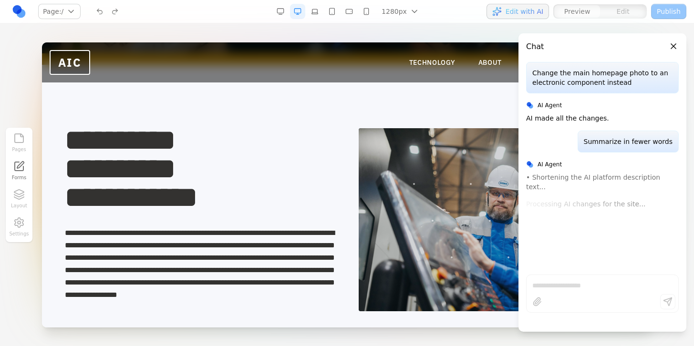
scroll to position [269, 0]
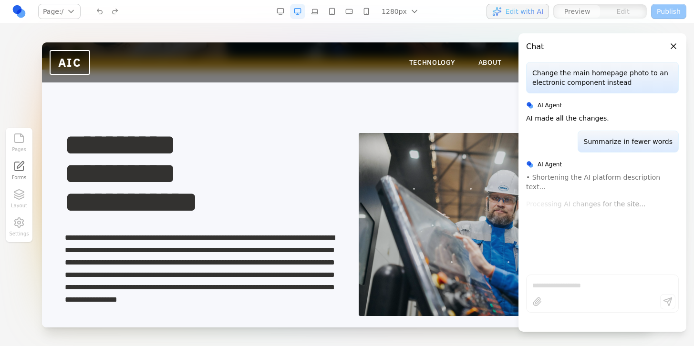
click at [196, 203] on h2 "**********" at bounding box center [199, 174] width 271 height 86
click at [201, 202] on h2 "**********" at bounding box center [199, 174] width 271 height 86
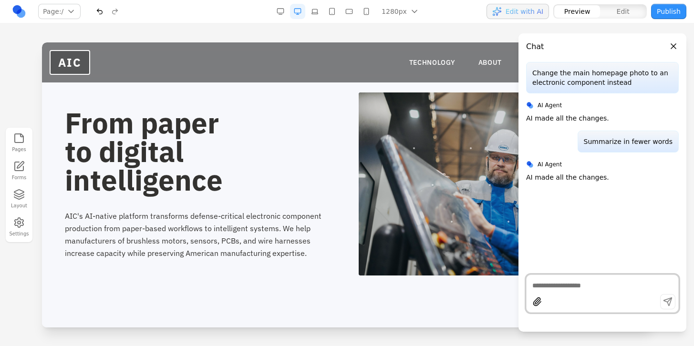
scroll to position [410, 0]
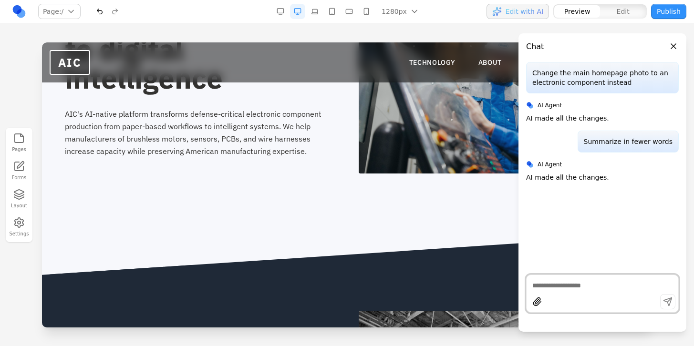
click at [257, 131] on p "AIC's AI-native platform transforms defense-critical electronic component produ…" at bounding box center [199, 133] width 271 height 50
click at [265, 162] on div "From paper to digital intelligence AIC's AI-native platform transforms defense-…" at bounding box center [346, 81] width 595 height 183
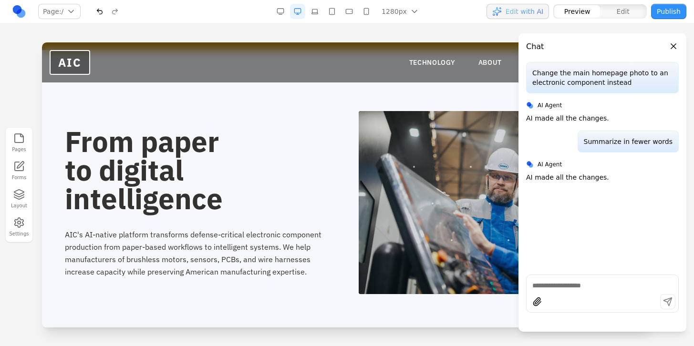
scroll to position [283, 0]
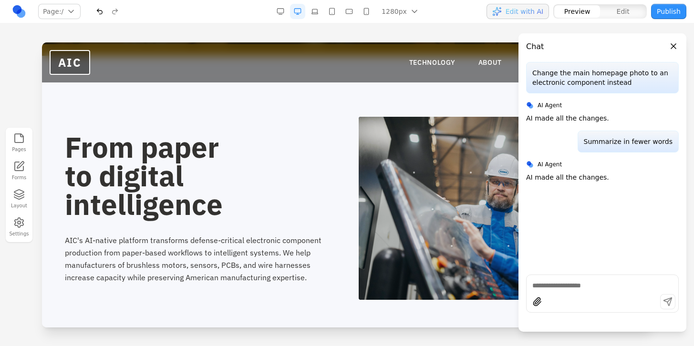
click at [261, 247] on p "AIC's AI-native platform transforms defense-critical electronic component produ…" at bounding box center [199, 259] width 271 height 50
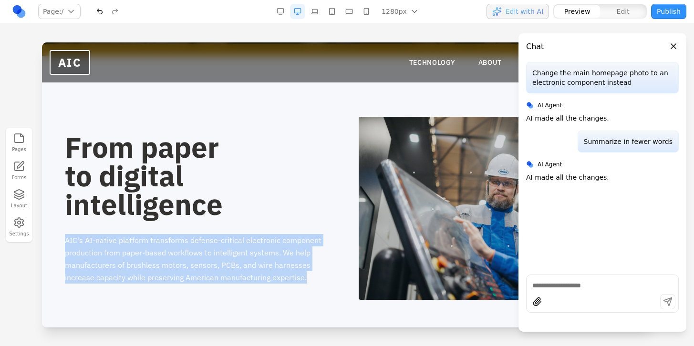
click at [261, 247] on p "AIC's AI-native platform transforms defense-critical electronic component produ…" at bounding box center [199, 259] width 271 height 50
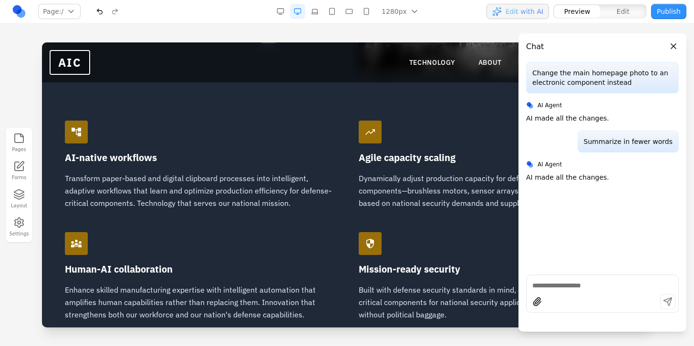
scroll to position [799, 0]
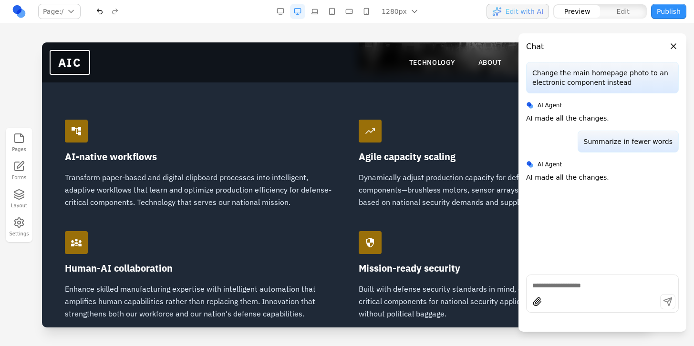
click at [311, 184] on p "Transform paper-based and digital clipboard processes into intelligent, adaptiv…" at bounding box center [199, 189] width 271 height 37
click at [275, 189] on p "Transform paper-based and digital clipboard processes into intelligent, adaptiv…" at bounding box center [199, 189] width 271 height 37
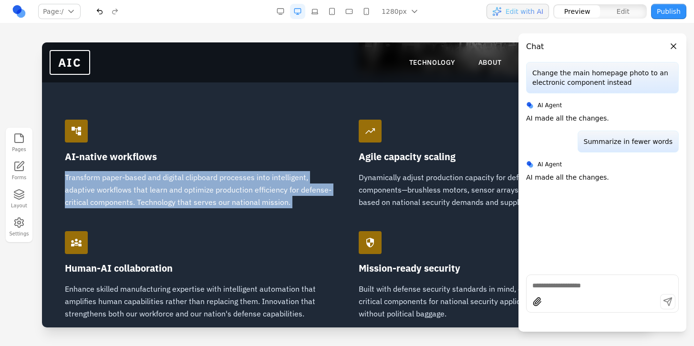
click at [275, 189] on p "Transform paper-based and digital clipboard processes into intelligent, adaptiv…" at bounding box center [199, 189] width 271 height 37
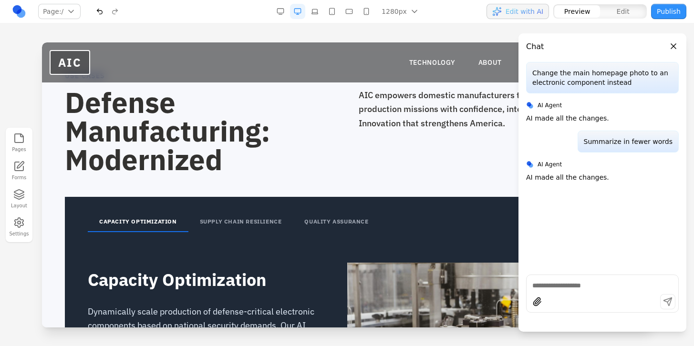
scroll to position [1130, 0]
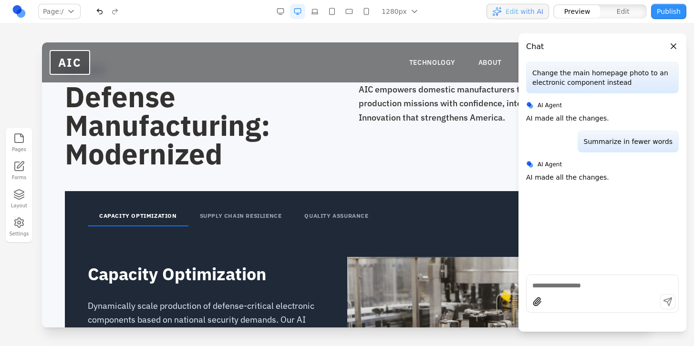
click at [676, 48] on button "Close panel" at bounding box center [673, 46] width 10 height 10
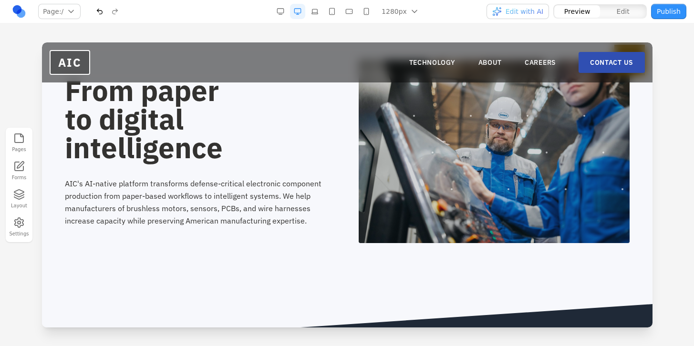
scroll to position [301, 0]
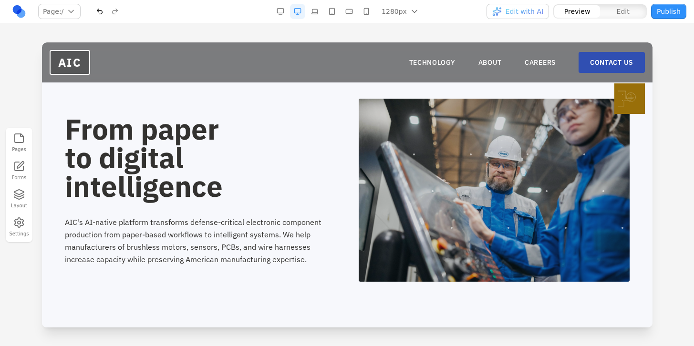
click at [313, 165] on h2 "From paper to digital intelligence" at bounding box center [199, 158] width 271 height 86
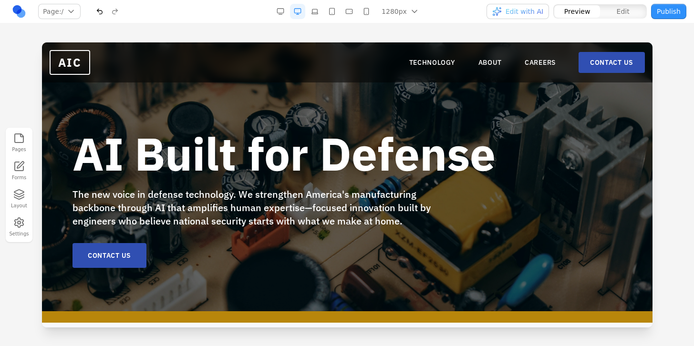
scroll to position [18, 0]
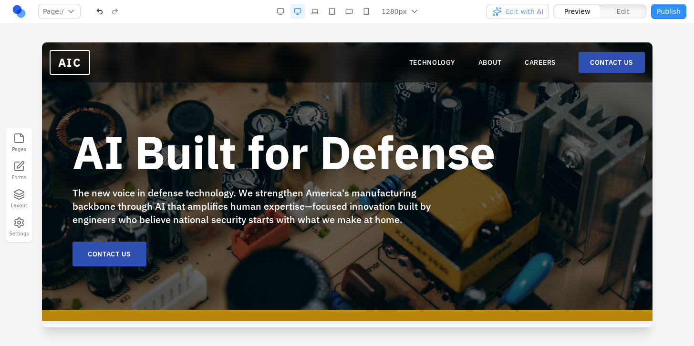
click at [383, 164] on b "AI Built for Defense" at bounding box center [283, 152] width 423 height 59
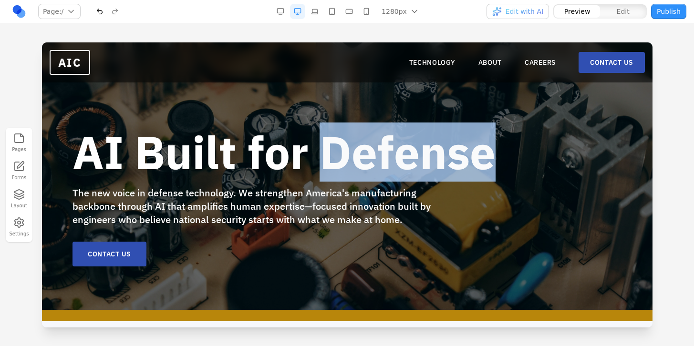
click at [383, 164] on b "AI Built for Defense" at bounding box center [283, 152] width 423 height 59
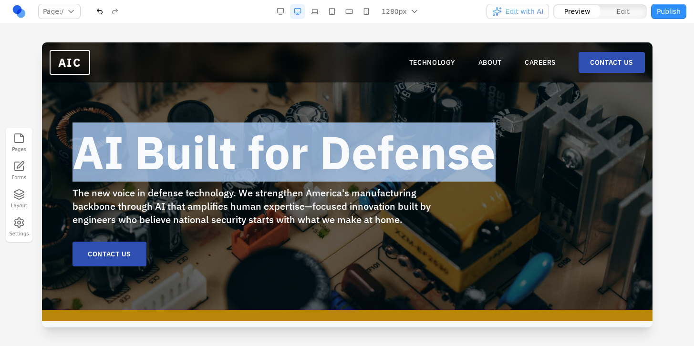
click at [383, 164] on b "AI Built for Defense" at bounding box center [283, 152] width 423 height 59
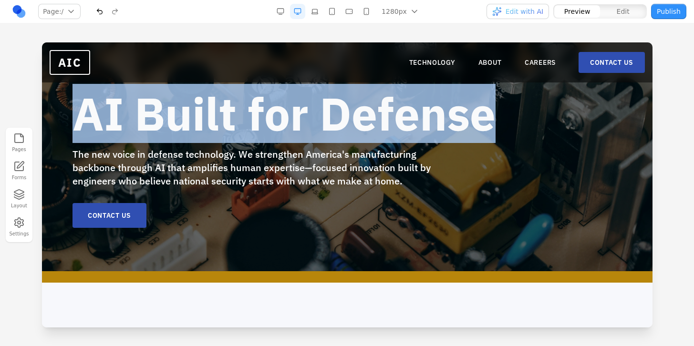
scroll to position [59, 0]
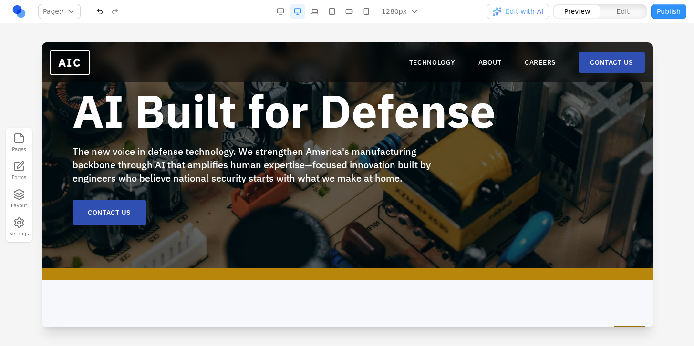
click at [434, 185] on div "AI Built for Defense The new voice in defense technology. We strengthen America…" at bounding box center [285, 156] width 427 height 137
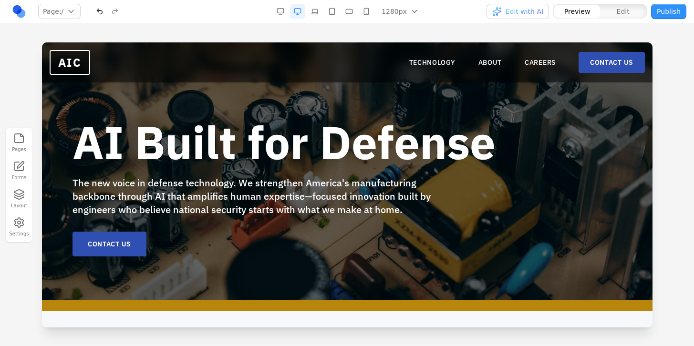
scroll to position [27, 0]
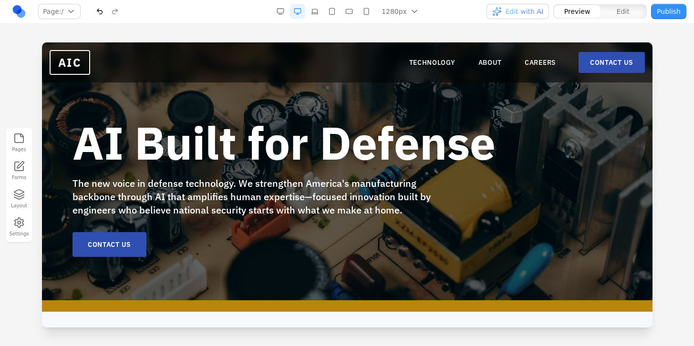
click at [432, 145] on b "AI Built for Defense" at bounding box center [283, 142] width 423 height 59
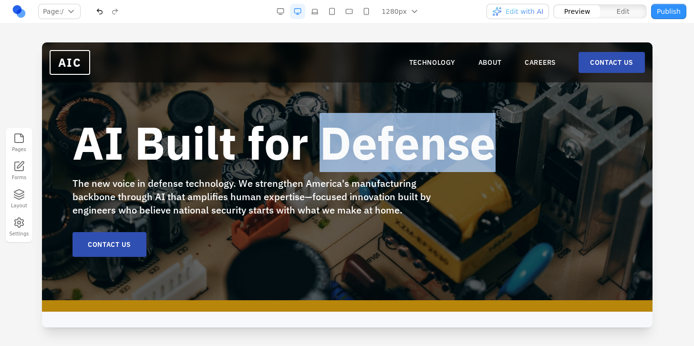
click at [432, 145] on b "AI Built for Defense" at bounding box center [283, 142] width 423 height 59
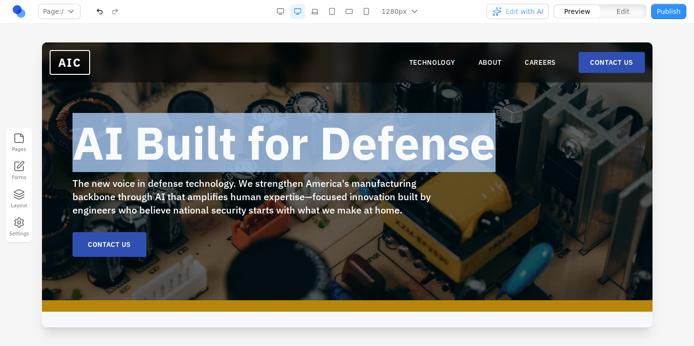
click at [432, 145] on b "AI Built for Defense" at bounding box center [283, 142] width 423 height 59
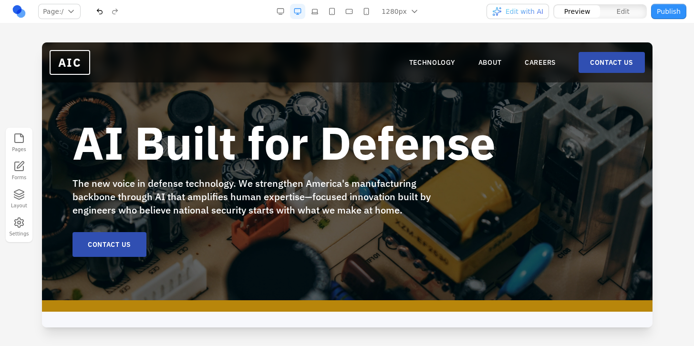
click at [410, 155] on b "AI Built for Defense" at bounding box center [283, 142] width 423 height 59
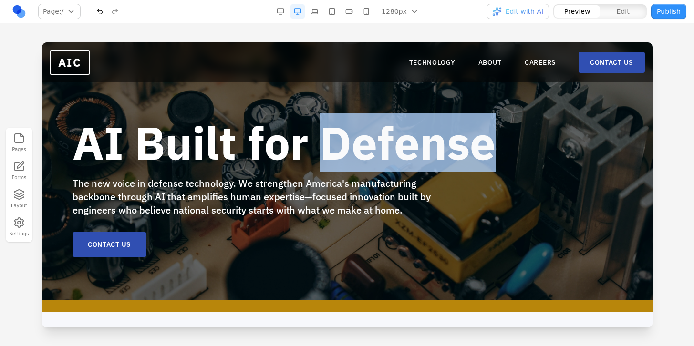
click at [410, 155] on b "AI Built for Defense" at bounding box center [283, 142] width 423 height 59
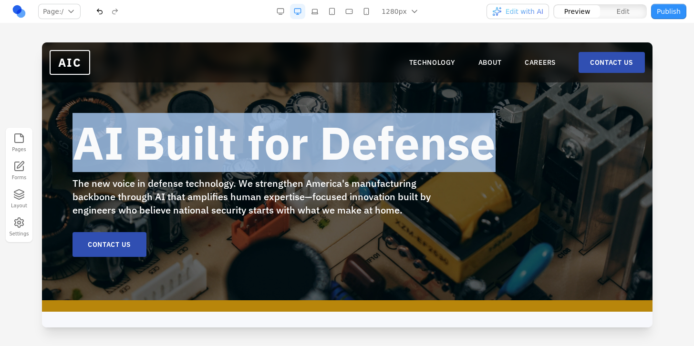
click at [410, 155] on b "AI Built for Defense" at bounding box center [283, 142] width 423 height 59
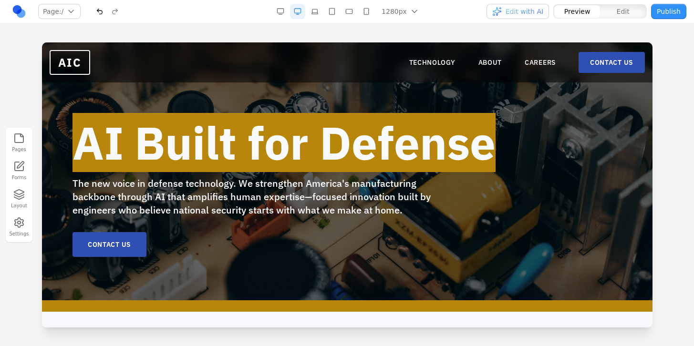
click at [521, 14] on span "Edit with AI" at bounding box center [524, 12] width 38 height 10
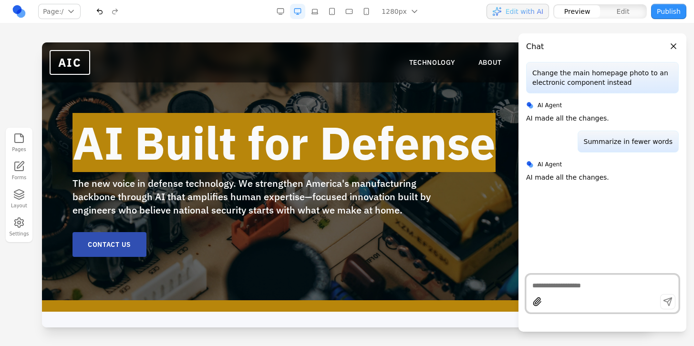
click at [567, 287] on textarea at bounding box center [602, 286] width 140 height 10
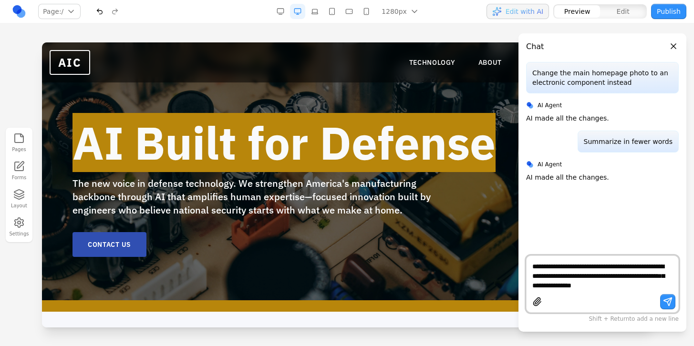
type textarea "**********"
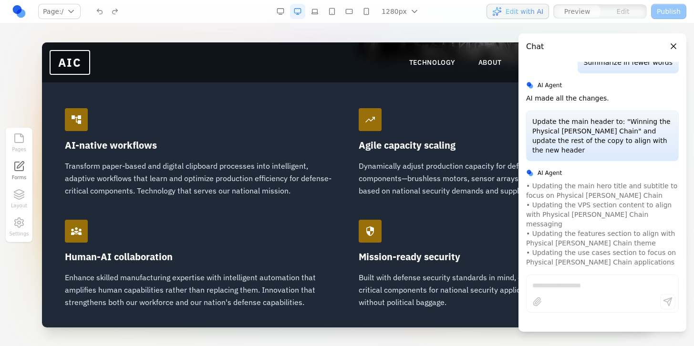
scroll to position [785, 0]
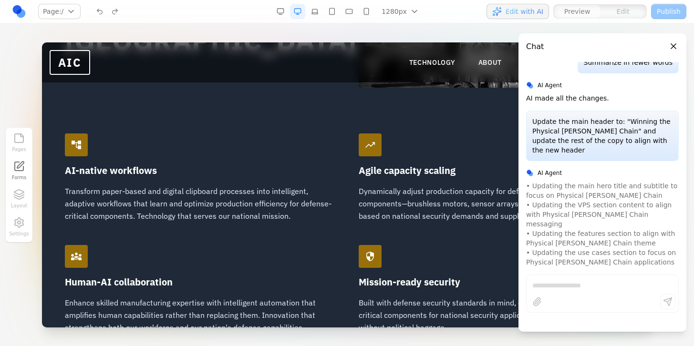
click at [78, 144] on span "account_tree" at bounding box center [75, 144] width 11 height 11
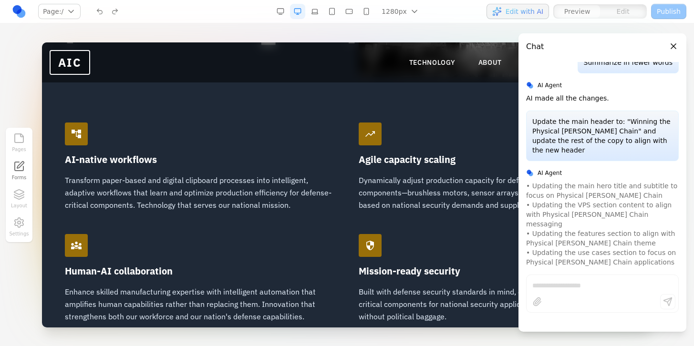
scroll to position [98, 0]
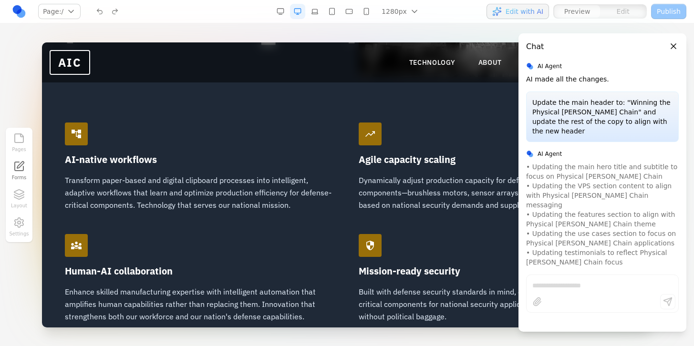
click at [85, 138] on div "account_tree" at bounding box center [75, 134] width 23 height 23
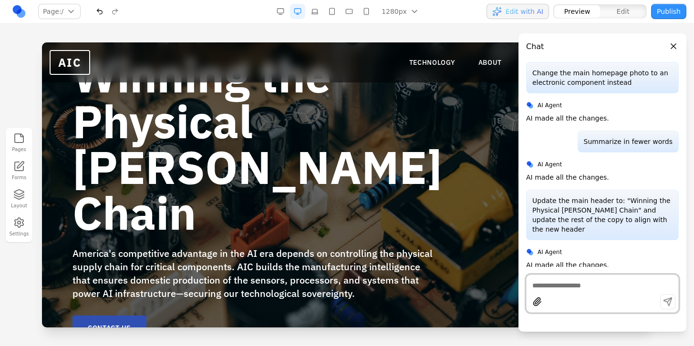
scroll to position [88, 0]
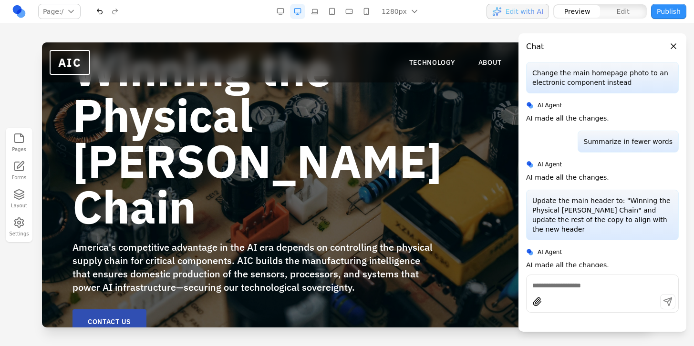
click at [309, 241] on span "America's competitive advantage in the AI era depends on controlling the physic…" at bounding box center [252, 267] width 360 height 53
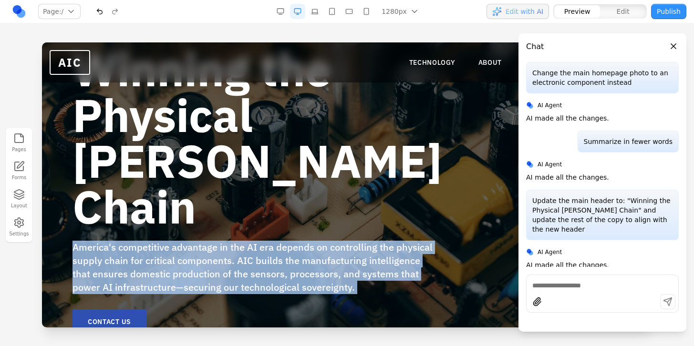
click at [309, 241] on span "America's competitive advantage in the AI era depends on controlling the physic…" at bounding box center [252, 267] width 360 height 53
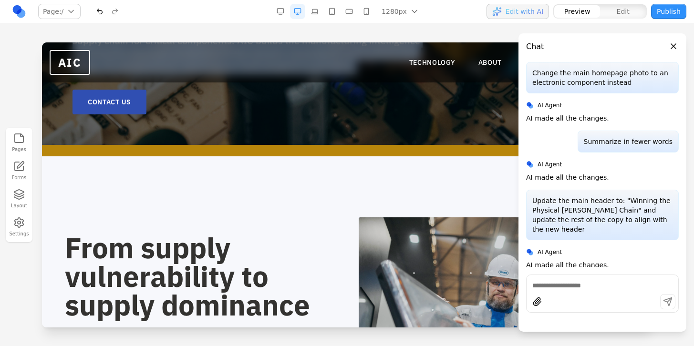
scroll to position [197, 0]
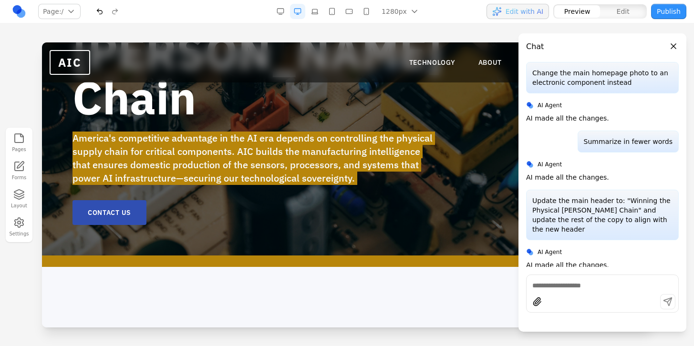
click at [611, 21] on nav "Page: / / /technology /about /careers /contact Manage pages 1280px 1536px 1280p…" at bounding box center [347, 11] width 694 height 23
click at [618, 18] on div "Preview Edit" at bounding box center [600, 11] width 94 height 15
click at [619, 10] on span "Edit" at bounding box center [623, 12] width 13 height 10
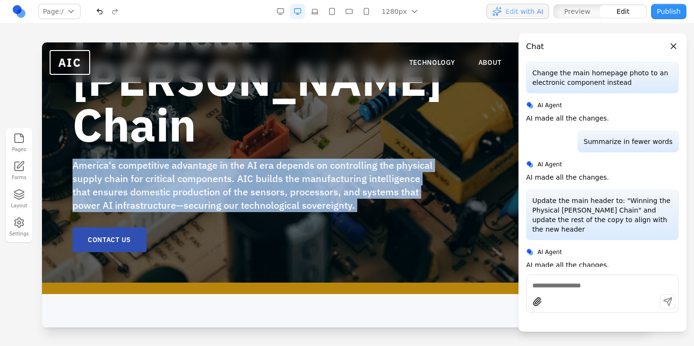
scroll to position [166, 0]
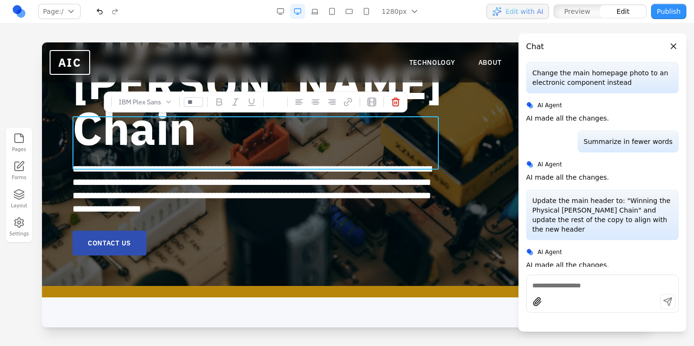
click at [330, 164] on span "**********" at bounding box center [251, 189] width 359 height 50
click at [306, 164] on span "**********" at bounding box center [251, 189] width 359 height 50
click at [319, 162] on p "**********" at bounding box center [255, 188] width 366 height 53
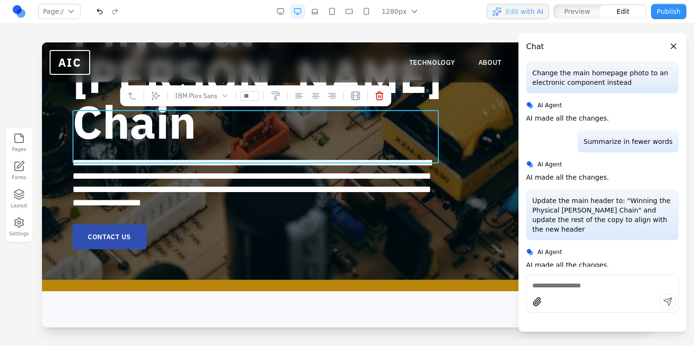
scroll to position [175, 0]
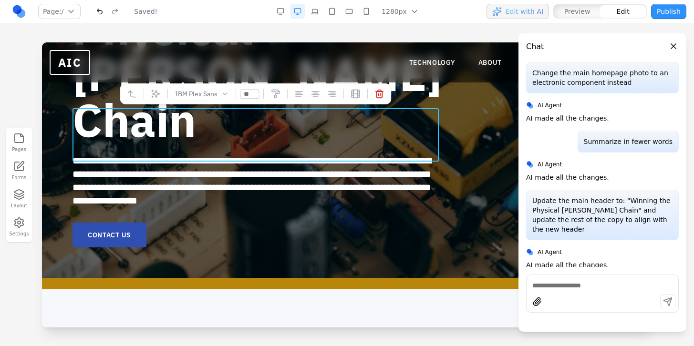
click at [294, 156] on span "**********" at bounding box center [251, 181] width 359 height 50
click at [299, 158] on span "**********" at bounding box center [251, 181] width 359 height 50
click at [317, 157] on p "**********" at bounding box center [255, 180] width 366 height 53
click at [78, 156] on span "**********" at bounding box center [251, 181] width 359 height 50
click at [74, 156] on span "**********" at bounding box center [251, 181] width 359 height 50
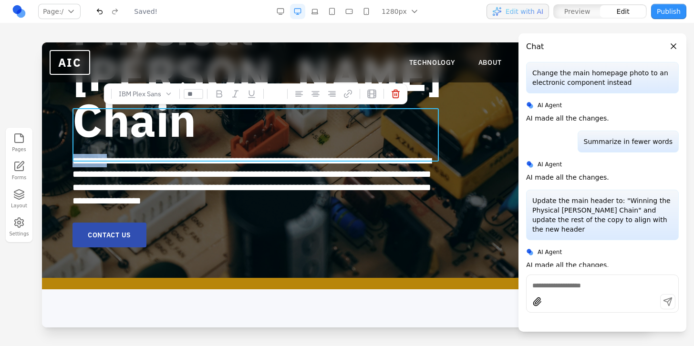
drag, startPoint x: 74, startPoint y: 115, endPoint x: 83, endPoint y: 115, distance: 9.1
click at [83, 156] on span "**********" at bounding box center [251, 181] width 359 height 50
click at [75, 156] on span "**********" at bounding box center [251, 181] width 359 height 50
click at [254, 156] on span "**********" at bounding box center [251, 181] width 359 height 50
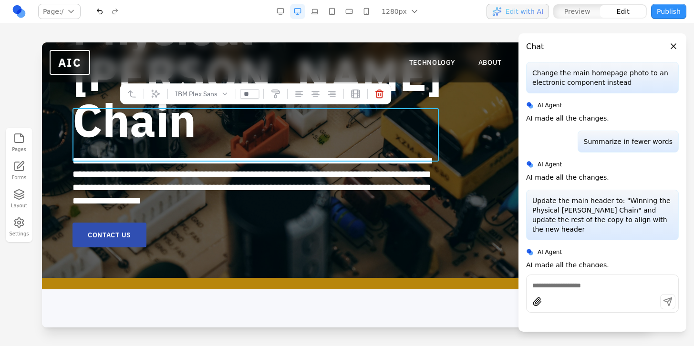
click at [269, 156] on span "**********" at bounding box center [251, 181] width 359 height 50
click at [304, 156] on span "**********" at bounding box center [251, 181] width 359 height 50
click at [330, 195] on div "**********" at bounding box center [285, 103] width 427 height 288
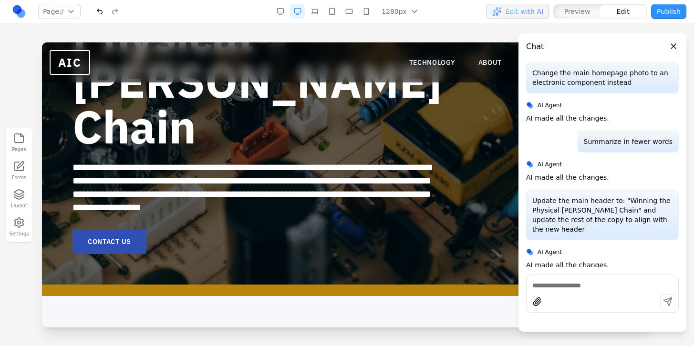
scroll to position [173, 0]
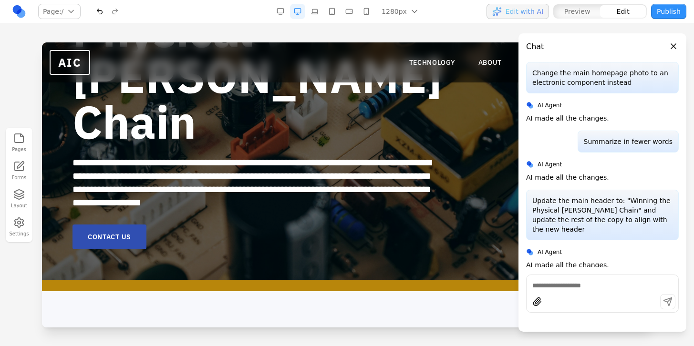
click at [589, 291] on div at bounding box center [602, 294] width 153 height 38
click at [592, 287] on textarea at bounding box center [602, 286] width 140 height 10
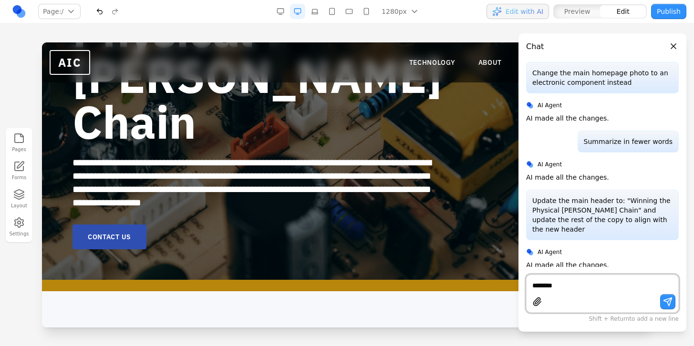
type textarea "********"
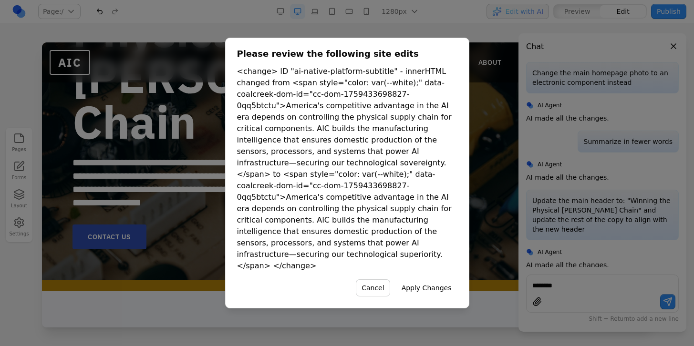
click at [432, 279] on button "Apply Changes" at bounding box center [427, 287] width 62 height 17
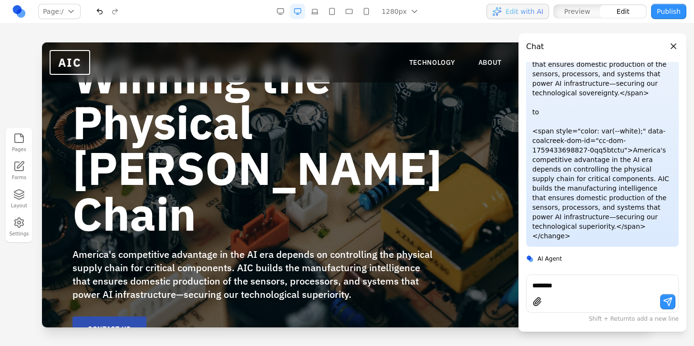
scroll to position [83, 0]
